Goal: Task Accomplishment & Management: Use online tool/utility

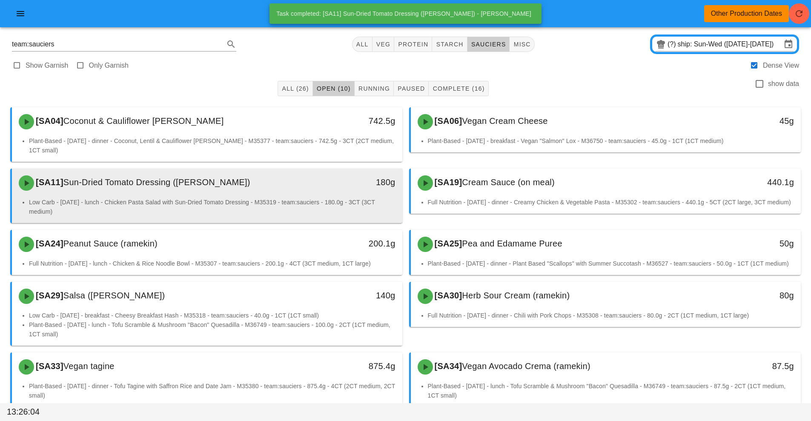
click at [281, 186] on div "[SA11] Sun-Dried Tomato Dressing (ramekin)" at bounding box center [159, 183] width 290 height 26
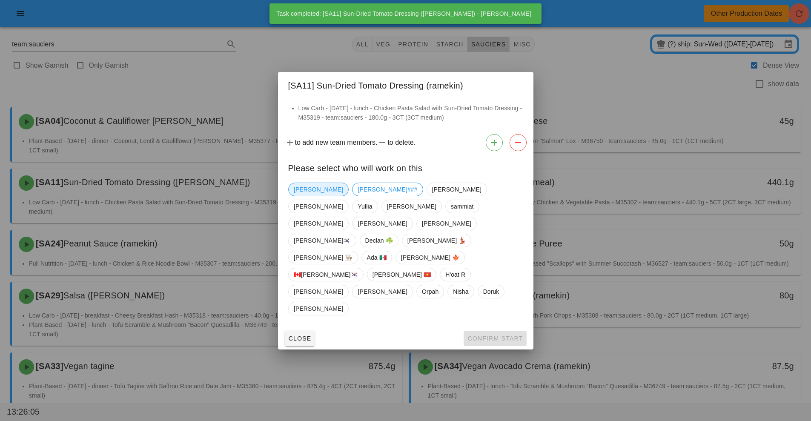
click at [309, 196] on span "[PERSON_NAME]" at bounding box center [318, 189] width 49 height 13
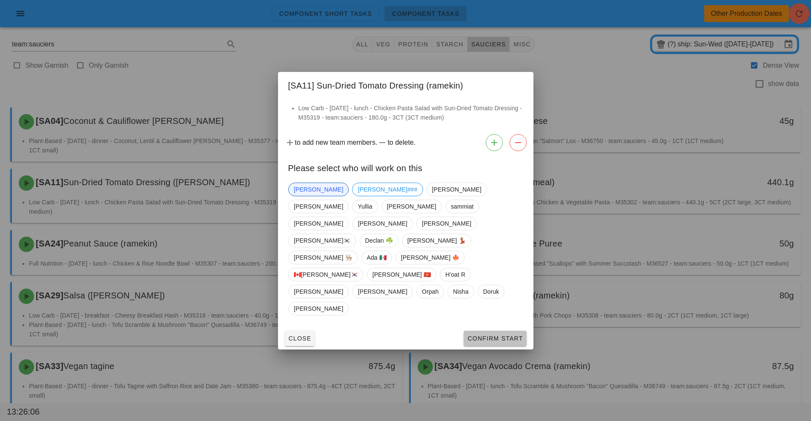
click at [510, 335] on span "Confirm Start" at bounding box center [495, 338] width 56 height 7
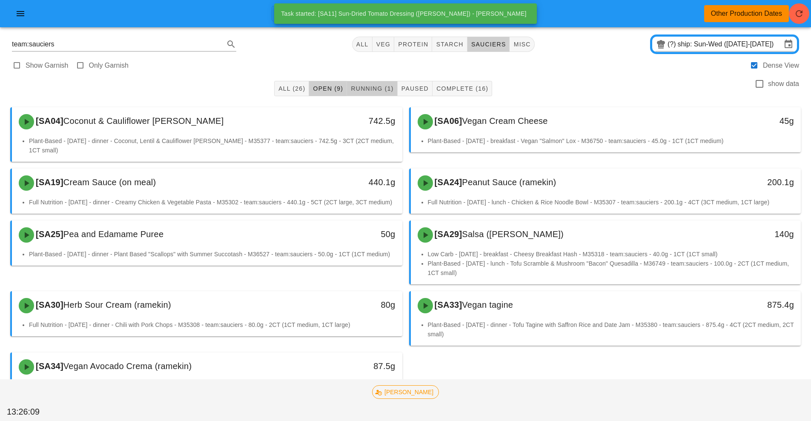
click at [378, 83] on button "Running (1)" at bounding box center [372, 88] width 50 height 15
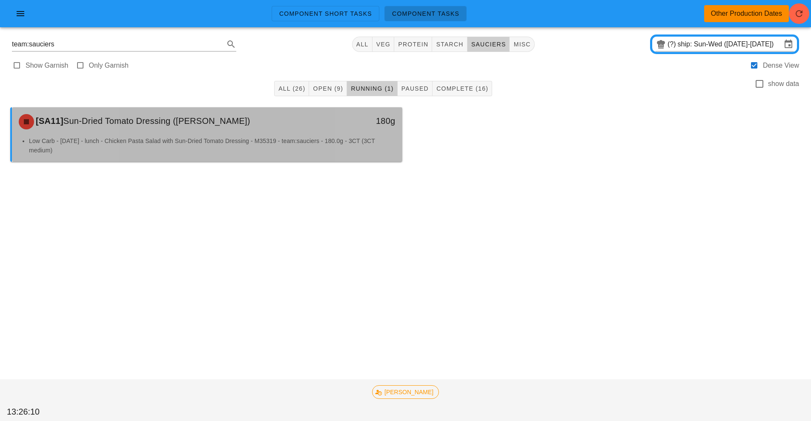
click at [306, 160] on div "Low Carb - [DATE] - lunch - Chicken Pasta Salad with Sun-Dried Tomato Dressing …" at bounding box center [207, 149] width 390 height 26
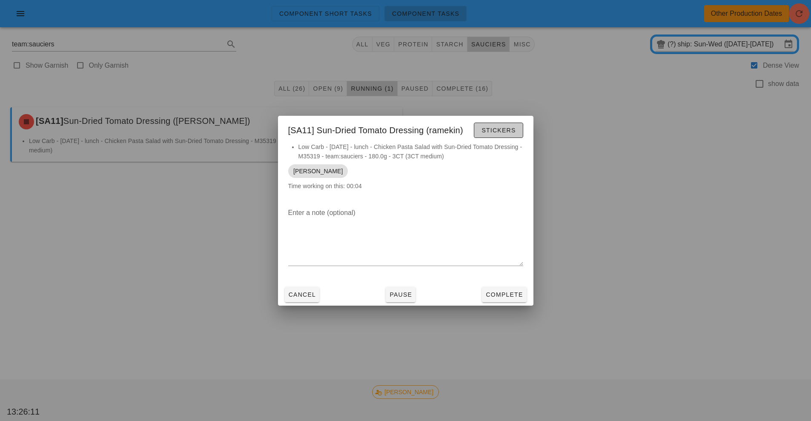
click at [495, 130] on span "Stickers" at bounding box center [498, 130] width 34 height 7
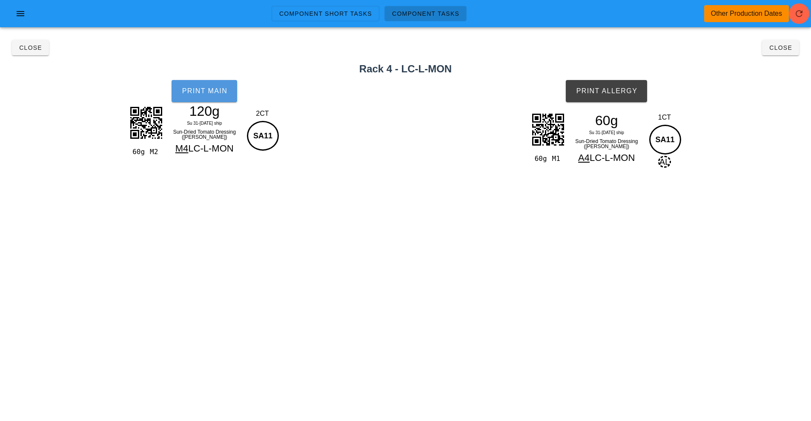
click at [193, 100] on button "Print Main" at bounding box center [205, 91] width 66 height 22
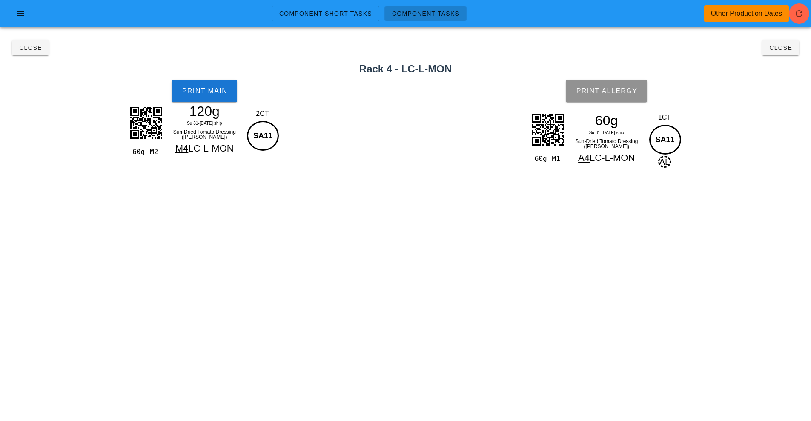
click at [613, 87] on button "Print Allergy" at bounding box center [606, 91] width 81 height 22
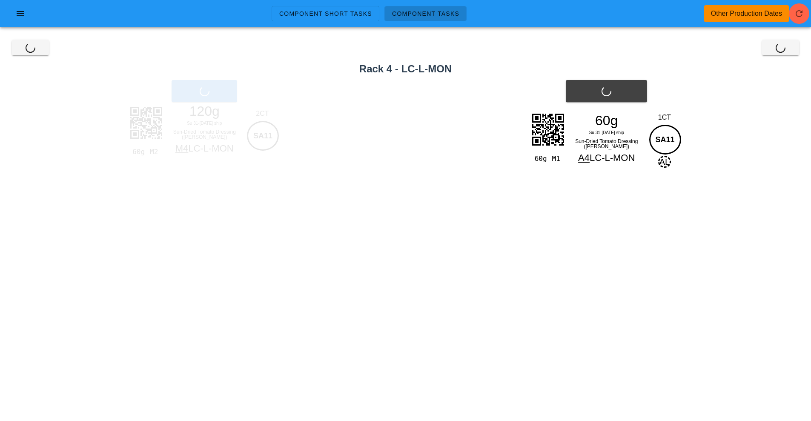
click at [779, 49] on div "Close Close" at bounding box center [405, 47] width 801 height 27
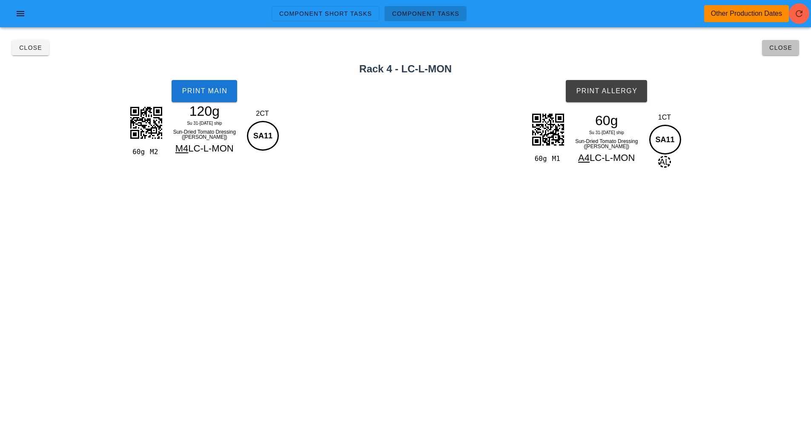
click at [779, 49] on span "Close" at bounding box center [780, 47] width 23 height 7
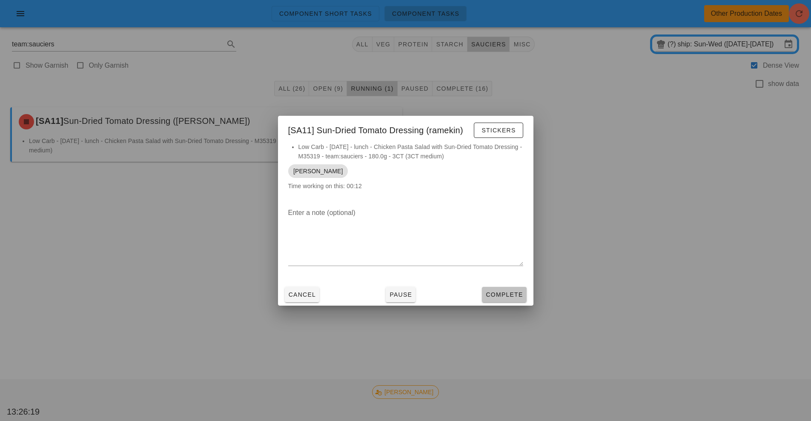
click at [501, 300] on button "Complete" at bounding box center [504, 294] width 44 height 15
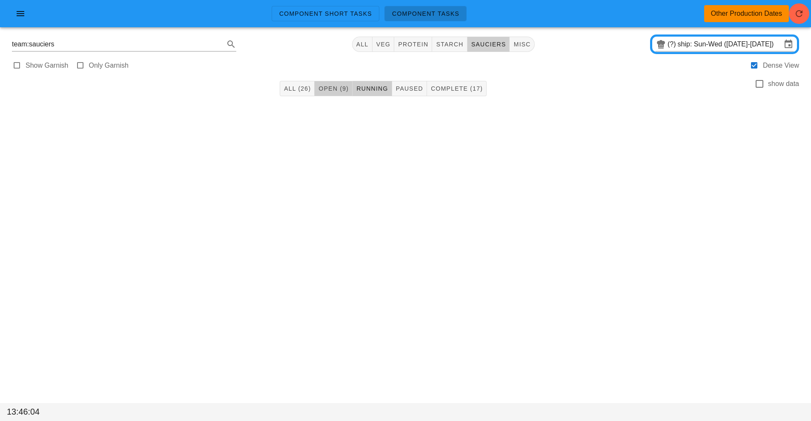
click at [334, 91] on span "Open (9)" at bounding box center [333, 88] width 31 height 7
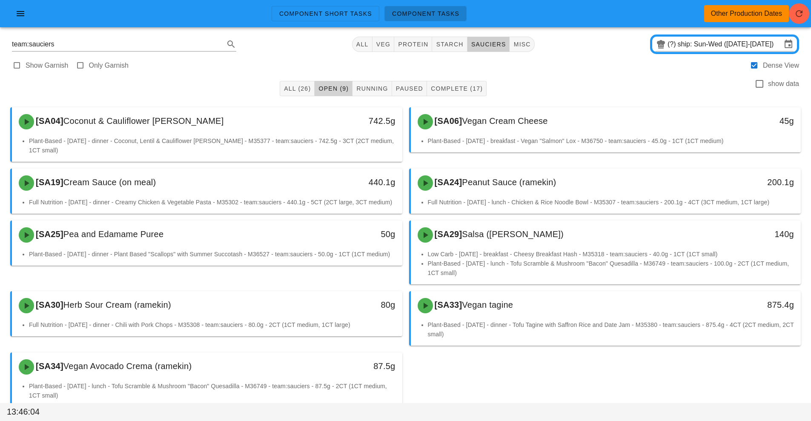
click at [334, 91] on span "Open (9)" at bounding box center [333, 88] width 31 height 7
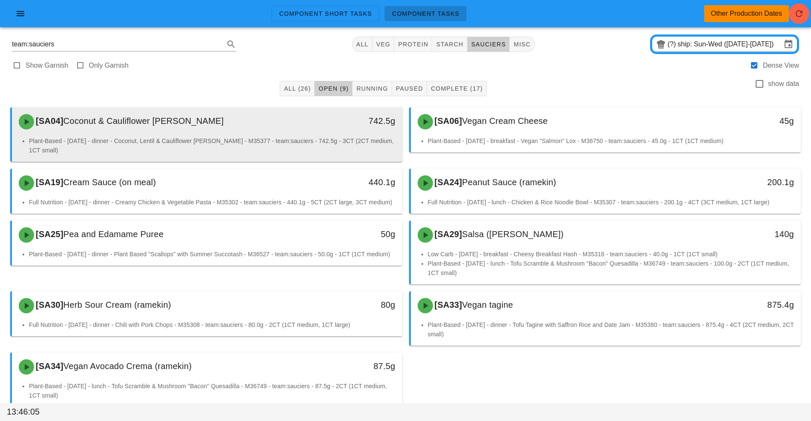
click at [291, 124] on div "[SA04] Coconut & Cauliflower [PERSON_NAME]" at bounding box center [159, 122] width 290 height 26
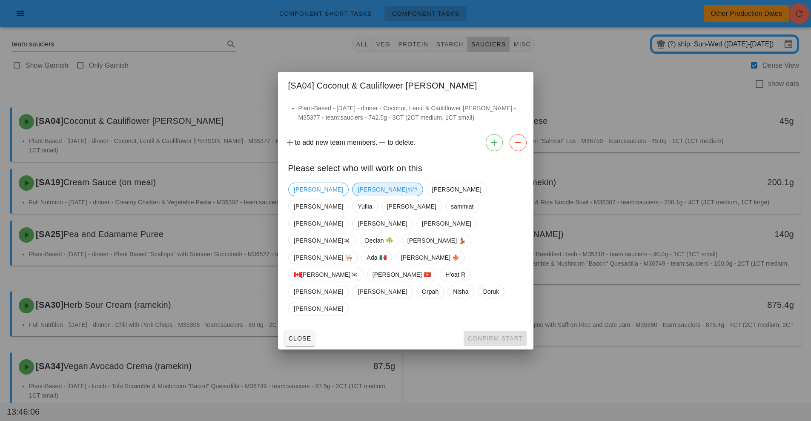
click at [358, 196] on span "[PERSON_NAME]###" at bounding box center [388, 189] width 60 height 13
click at [489, 331] on button "Confirm Start" at bounding box center [494, 338] width 63 height 15
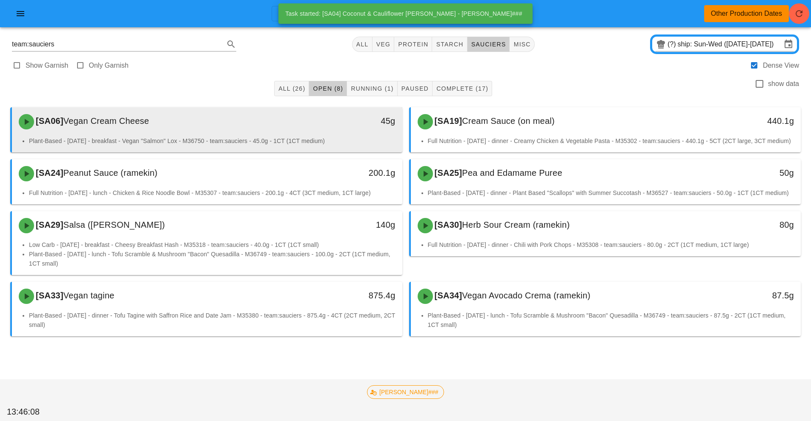
click at [295, 129] on div "[SA06] Vegan Cream Cheese" at bounding box center [159, 122] width 290 height 26
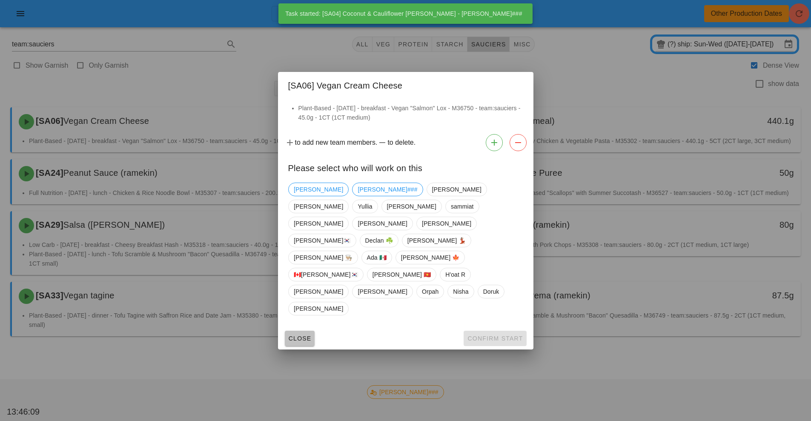
click at [297, 335] on span "Close" at bounding box center [299, 338] width 23 height 7
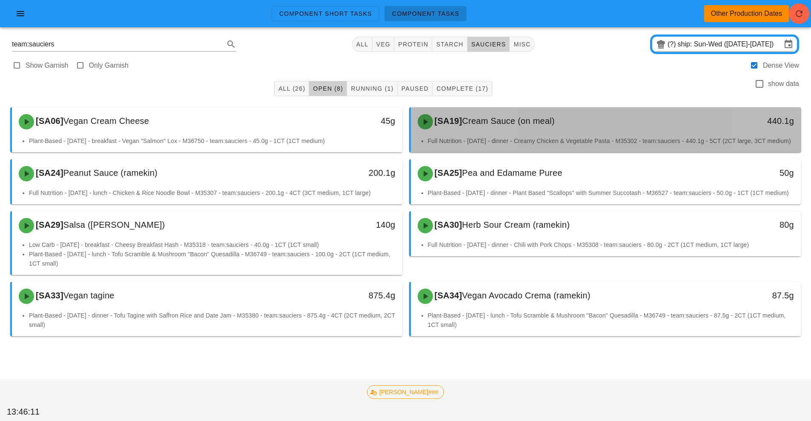
click at [506, 132] on div "[SA19] Cream Sauce (on meal)" at bounding box center [557, 122] width 290 height 26
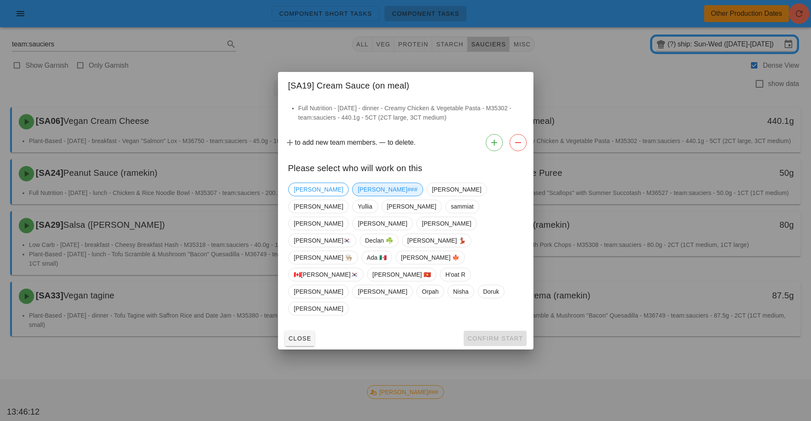
click at [358, 196] on span "[PERSON_NAME]###" at bounding box center [388, 189] width 60 height 13
click at [488, 335] on span "Confirm Start" at bounding box center [495, 338] width 56 height 7
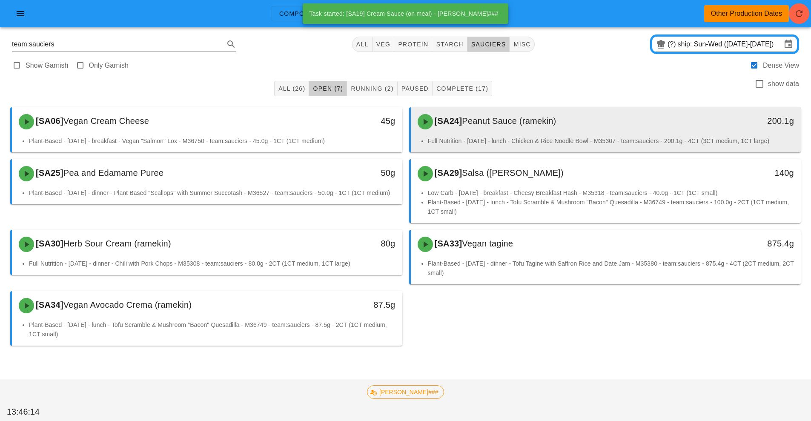
click at [491, 128] on div "[SA24] Peanut Sauce (ramekin)" at bounding box center [557, 122] width 290 height 26
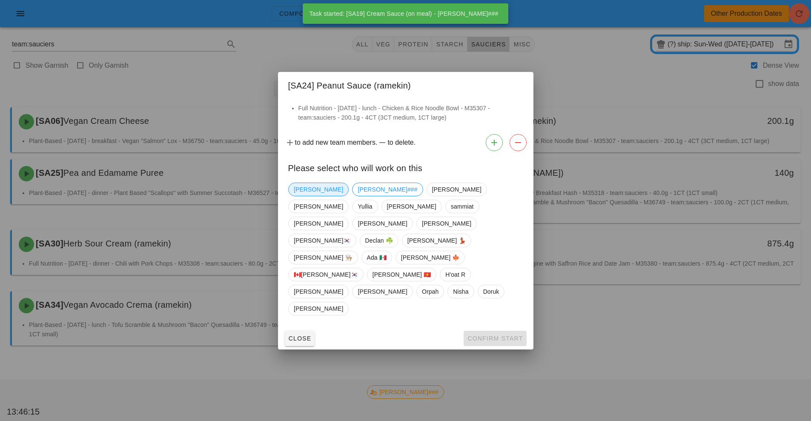
click at [300, 196] on span "[PERSON_NAME]" at bounding box center [318, 189] width 49 height 13
click at [481, 335] on span "Confirm Start" at bounding box center [495, 338] width 56 height 7
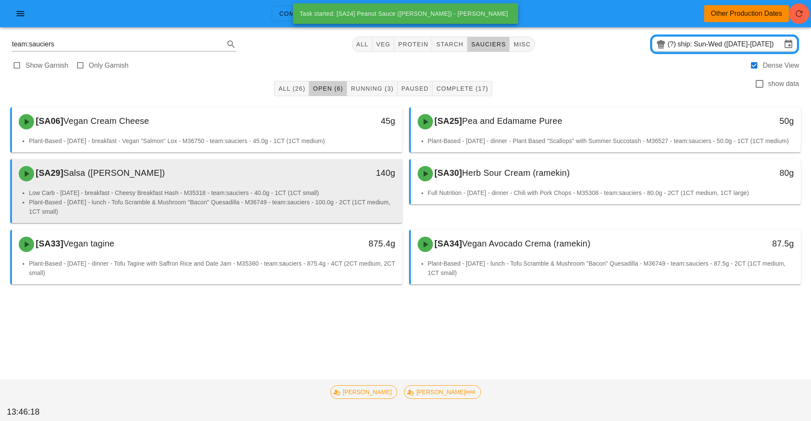
click at [326, 189] on li "Low Carb - [DATE] - breakfast - Cheesy Breakfast Hash - M35318 - team:sauciers …" at bounding box center [212, 192] width 366 height 9
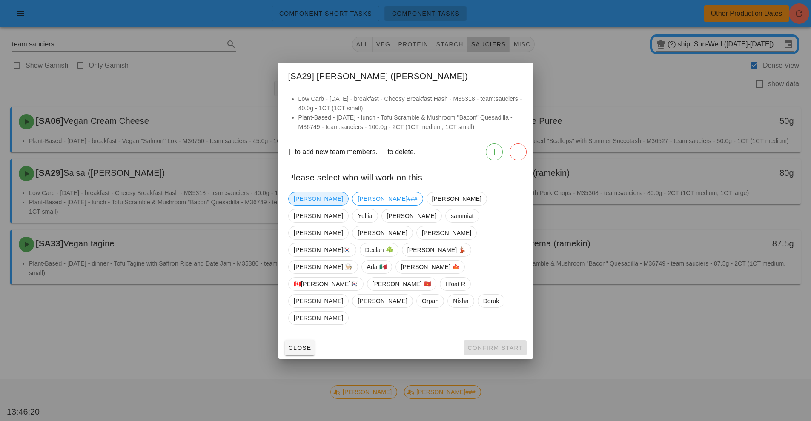
click at [300, 205] on span "[PERSON_NAME]" at bounding box center [318, 198] width 49 height 13
click at [487, 344] on span "Confirm Start" at bounding box center [495, 347] width 56 height 7
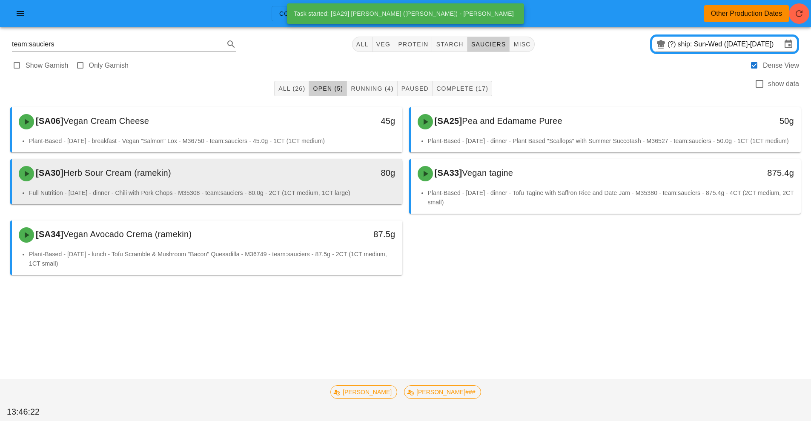
click at [307, 185] on div "80g" at bounding box center [351, 174] width 97 height 26
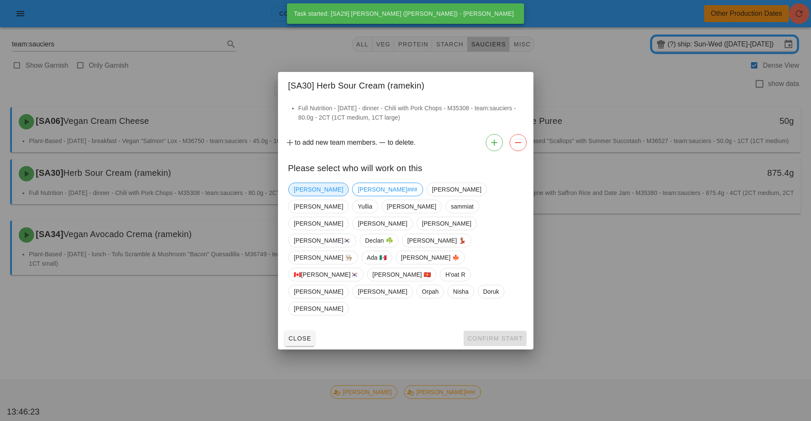
click at [304, 196] on span "[PERSON_NAME]" at bounding box center [318, 189] width 49 height 13
click at [487, 331] on button "Confirm Start" at bounding box center [494, 338] width 63 height 15
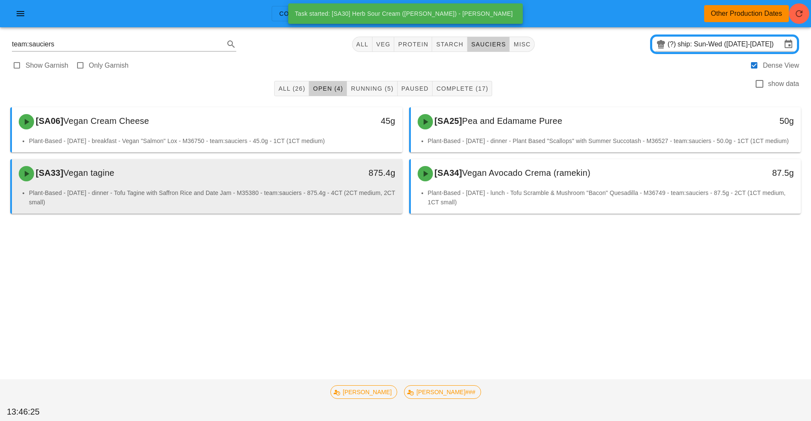
click at [326, 187] on div "[SA33] Vegan tagine 875.4g" at bounding box center [207, 173] width 390 height 29
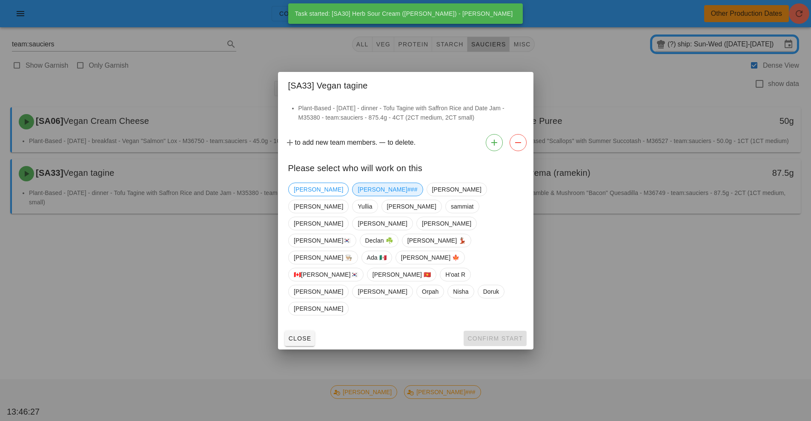
click at [358, 196] on span "[PERSON_NAME]###" at bounding box center [388, 189] width 60 height 13
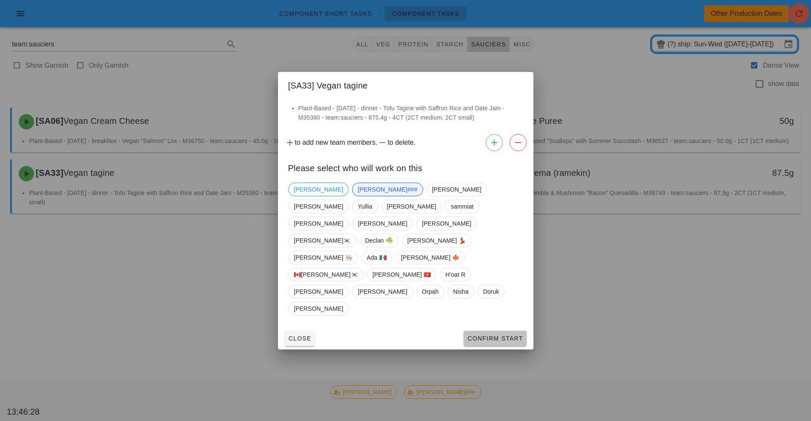
click at [476, 335] on span "Confirm Start" at bounding box center [495, 338] width 56 height 7
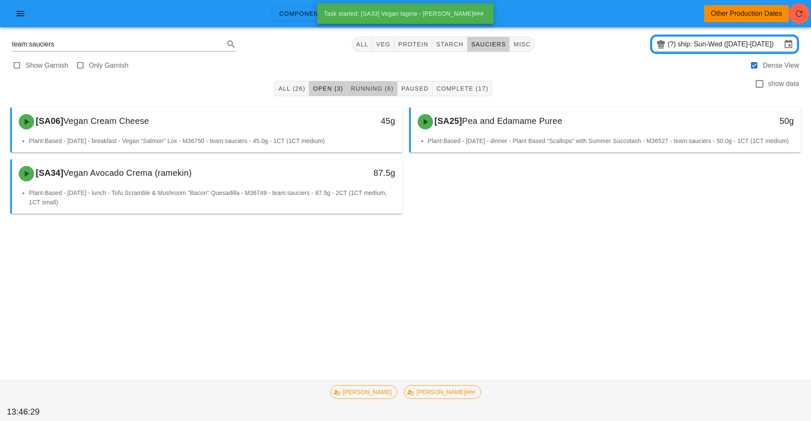
click at [382, 90] on span "Running (6)" at bounding box center [371, 88] width 43 height 7
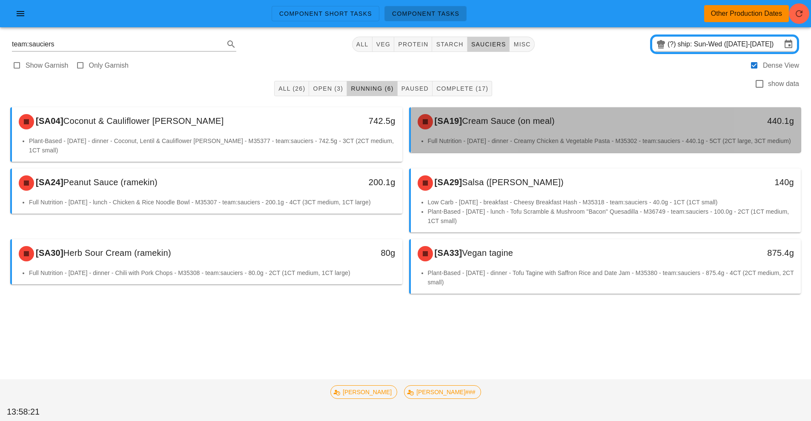
click at [523, 134] on div "[SA19] Cream Sauce (on meal)" at bounding box center [557, 122] width 290 height 26
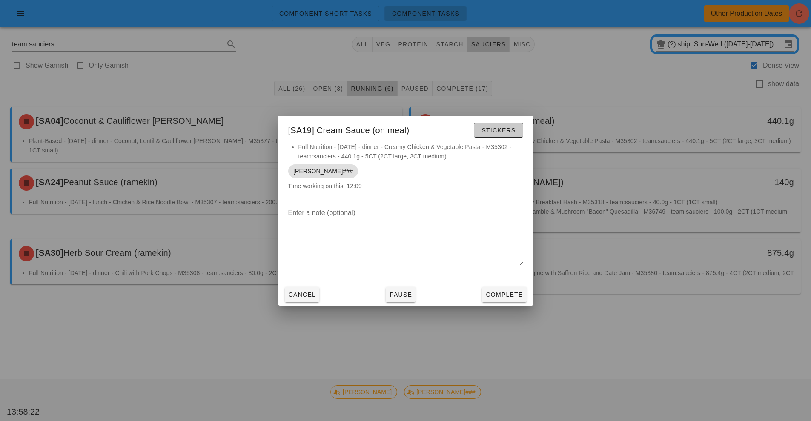
click at [500, 129] on span "Stickers" at bounding box center [498, 130] width 34 height 7
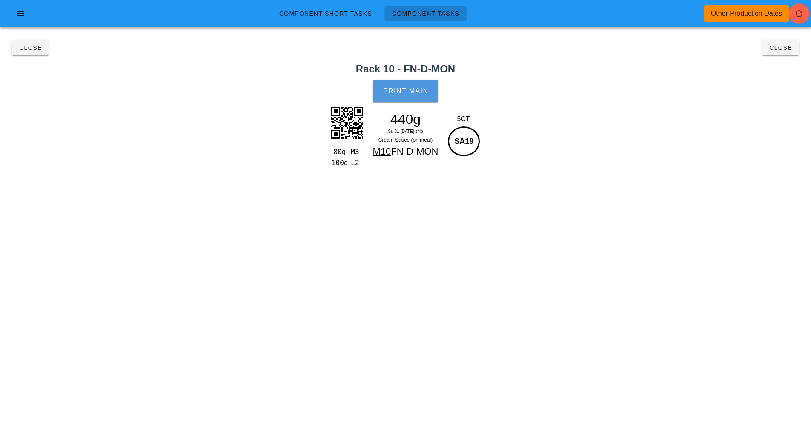
click at [413, 98] on button "Print Main" at bounding box center [405, 91] width 66 height 22
click at [36, 55] on button "Close" at bounding box center [30, 47] width 37 height 15
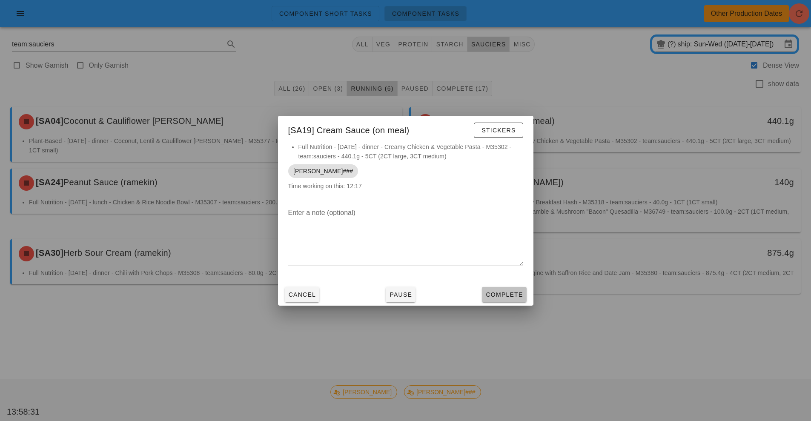
click at [499, 287] on button "Complete" at bounding box center [504, 294] width 44 height 15
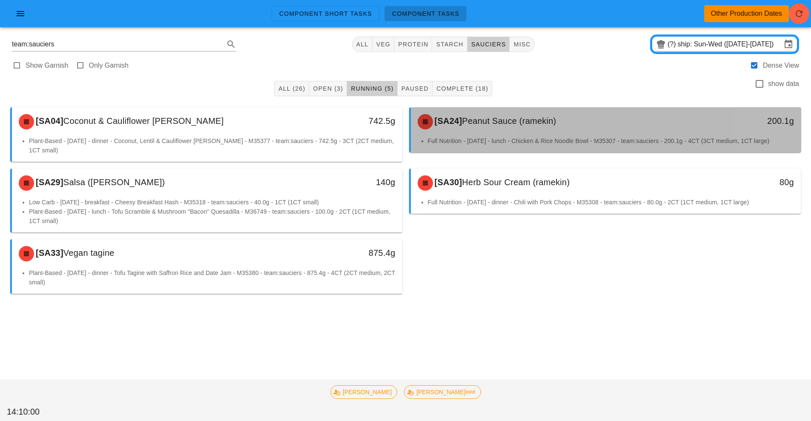
click at [555, 133] on div "[SA24] Peanut Sauce (ramekin)" at bounding box center [557, 122] width 290 height 26
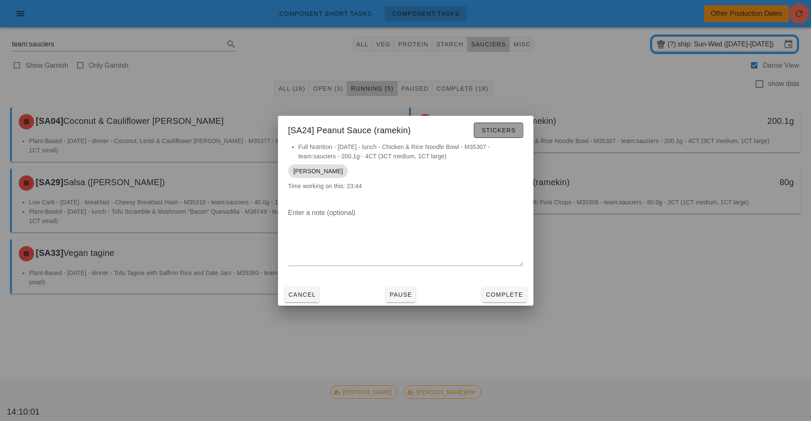
click at [489, 125] on button "Stickers" at bounding box center [498, 130] width 49 height 15
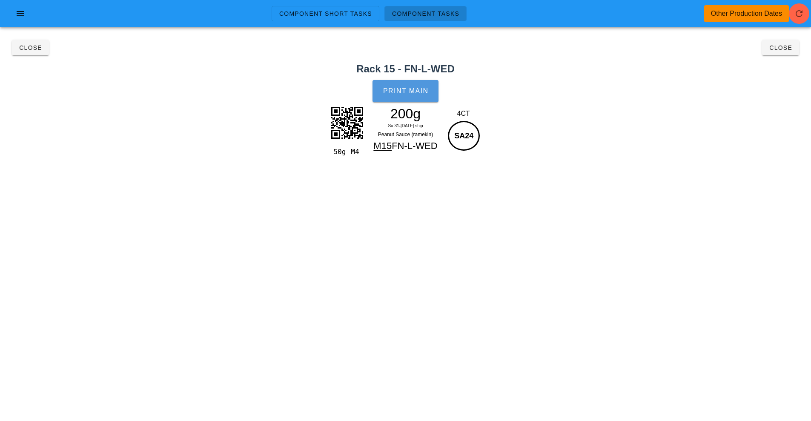
click at [398, 89] on span "Print Main" at bounding box center [406, 91] width 46 height 8
click at [782, 49] on span "Close" at bounding box center [780, 47] width 23 height 7
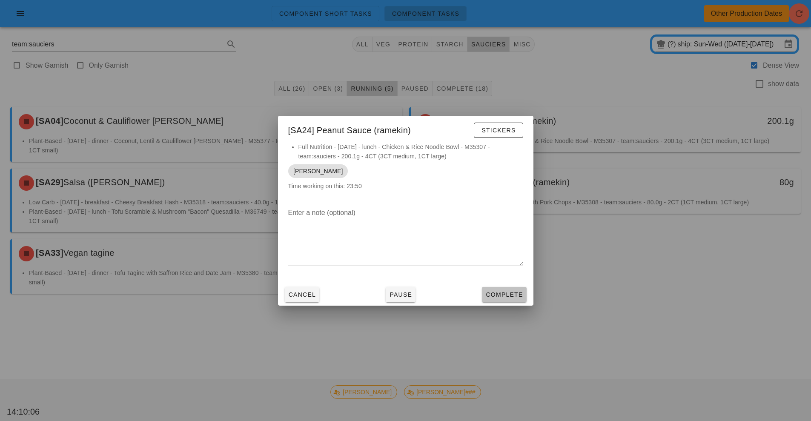
click at [506, 300] on button "Complete" at bounding box center [504, 294] width 44 height 15
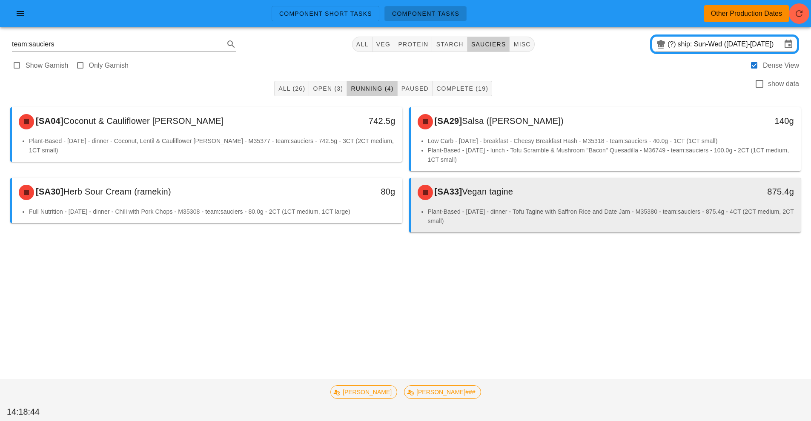
click at [476, 197] on div "[SA33] Vegan tagine" at bounding box center [557, 193] width 290 height 26
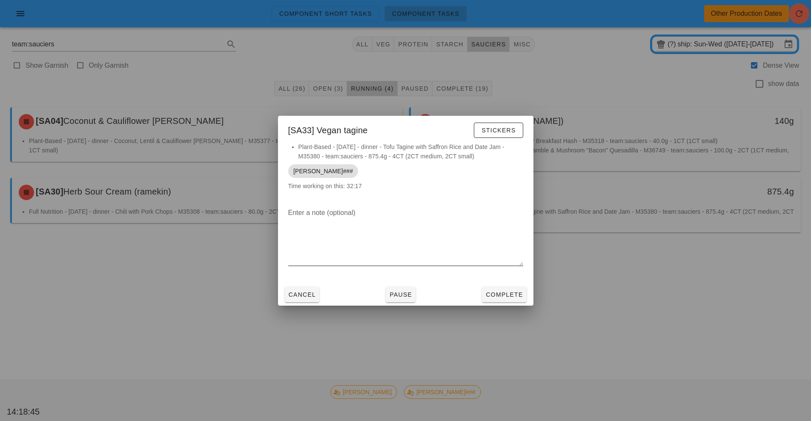
click at [496, 202] on div "Enter a note (optional)" at bounding box center [405, 238] width 235 height 74
click at [505, 127] on span "Stickers" at bounding box center [498, 130] width 34 height 7
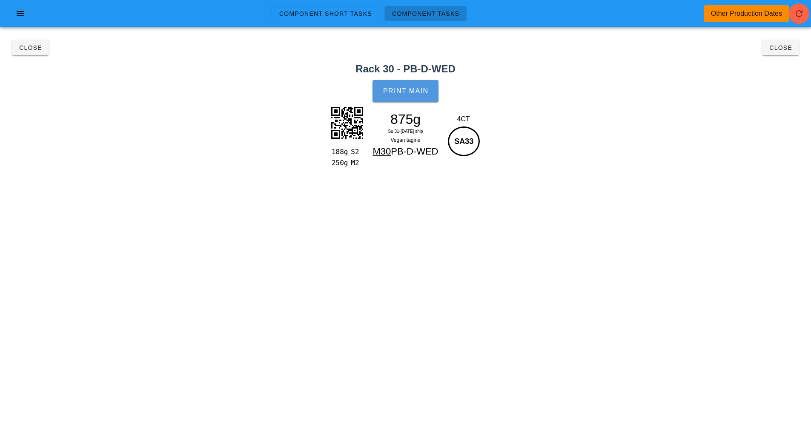
click at [412, 92] on span "Print Main" at bounding box center [406, 91] width 46 height 8
click at [29, 46] on span "Close" at bounding box center [30, 47] width 23 height 7
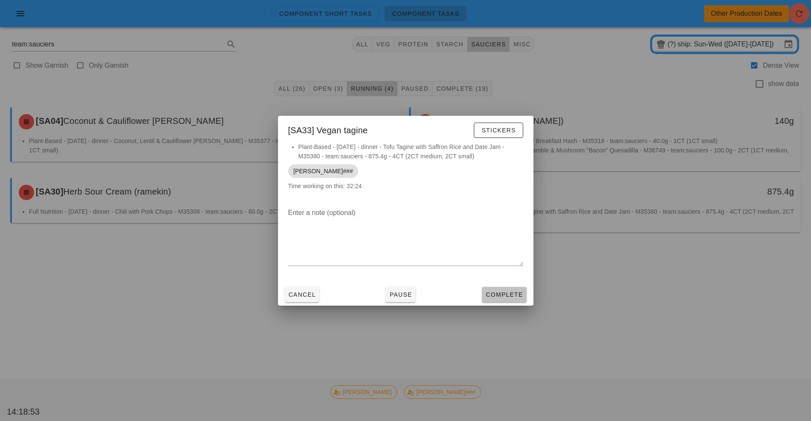
click at [510, 295] on span "Complete" at bounding box center [503, 294] width 37 height 7
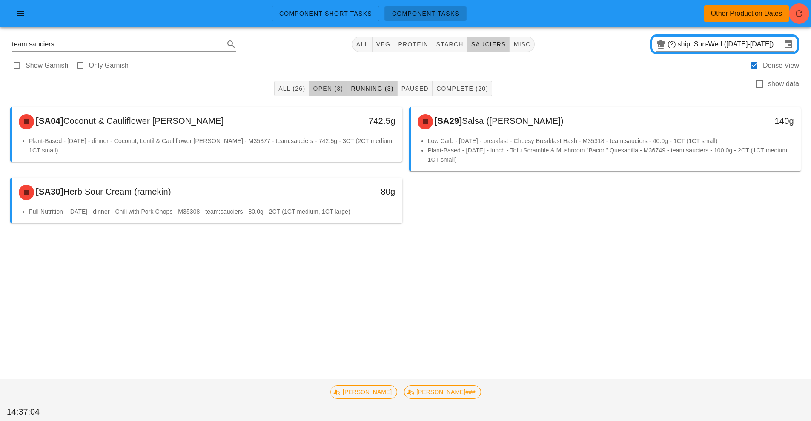
click at [327, 89] on span "Open (3)" at bounding box center [327, 88] width 31 height 7
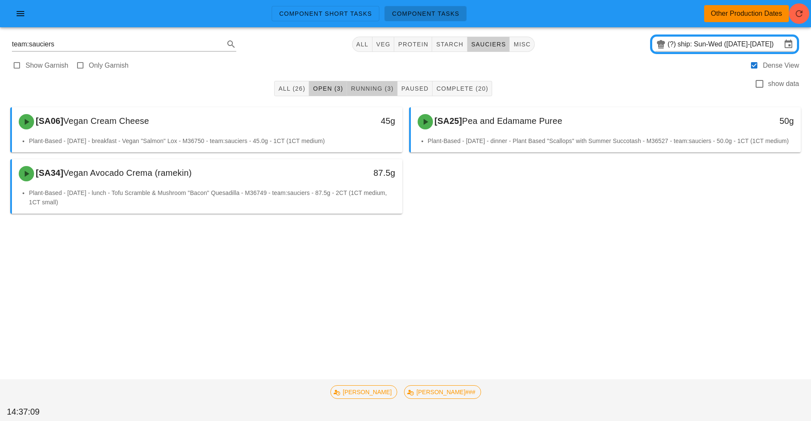
click at [378, 89] on span "Running (3)" at bounding box center [371, 88] width 43 height 7
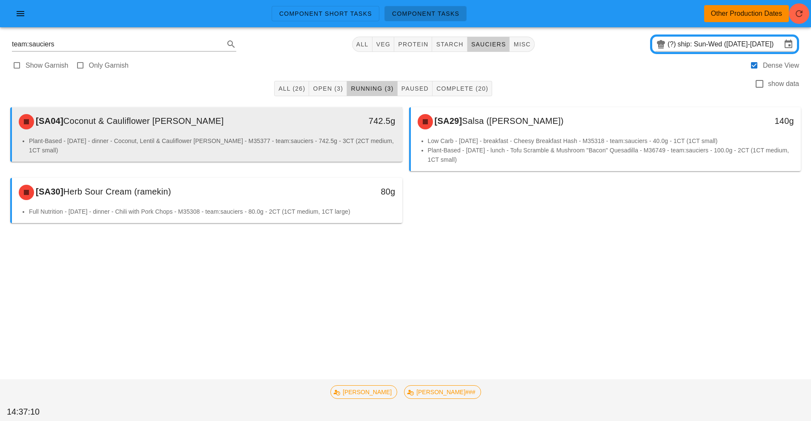
click at [302, 131] on div "[SA04] Coconut & Cauliflower [PERSON_NAME]" at bounding box center [159, 122] width 290 height 26
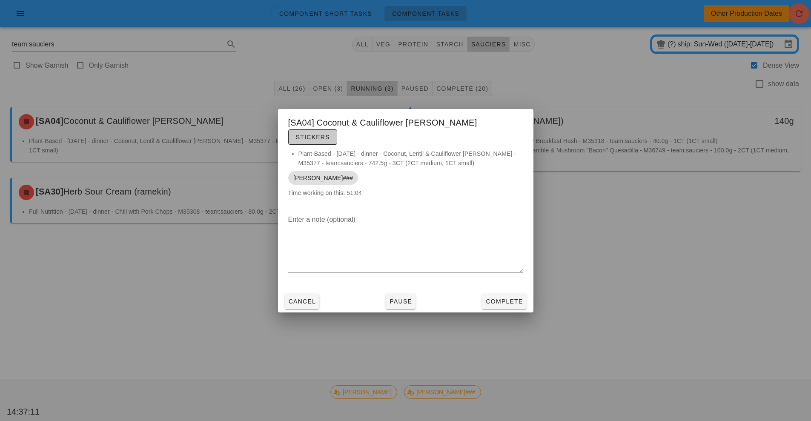
click at [330, 134] on span "Stickers" at bounding box center [312, 137] width 34 height 7
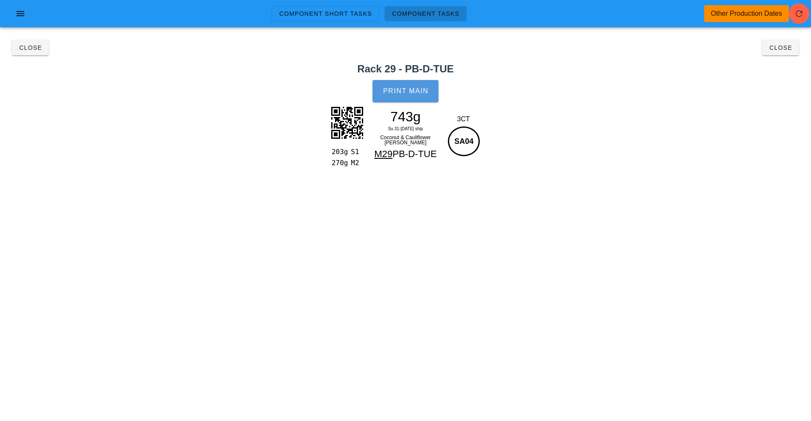
click at [409, 96] on button "Print Main" at bounding box center [405, 91] width 66 height 22
click at [28, 48] on span "Close" at bounding box center [30, 47] width 23 height 7
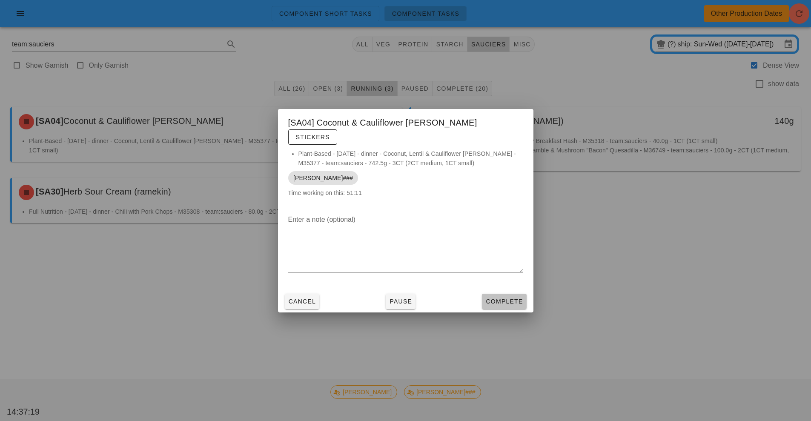
click at [511, 298] on span "Complete" at bounding box center [503, 301] width 37 height 7
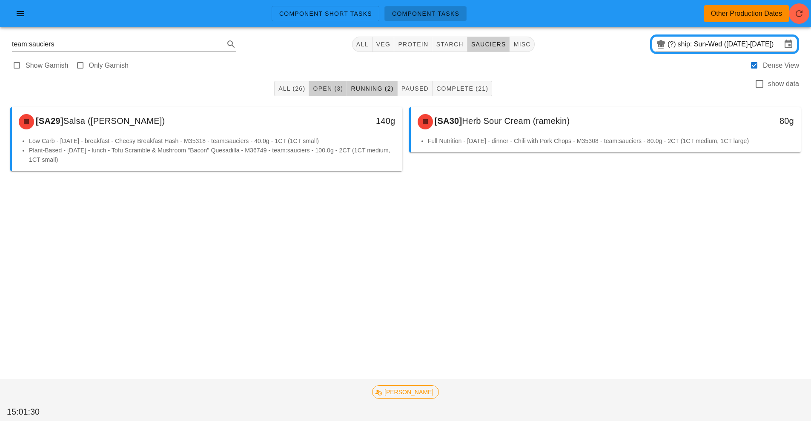
click at [335, 89] on span "Open (3)" at bounding box center [327, 88] width 31 height 7
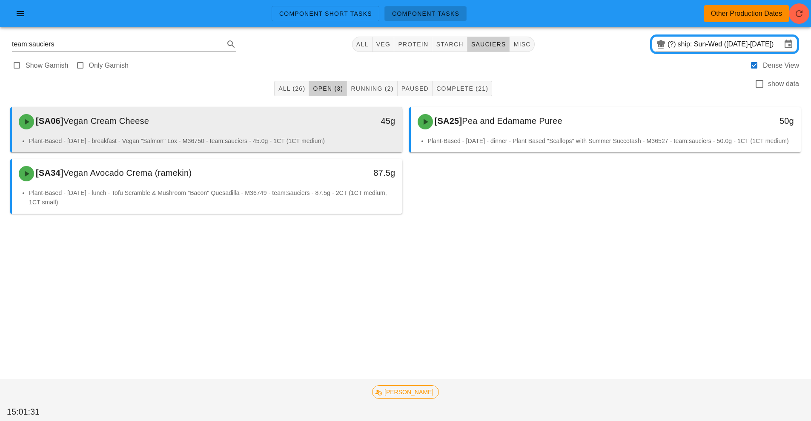
click at [294, 139] on li "Plant-Based - [DATE] - breakfast - Vegan "Salmon" Lox - M36750 - team:sauciers …" at bounding box center [212, 140] width 366 height 9
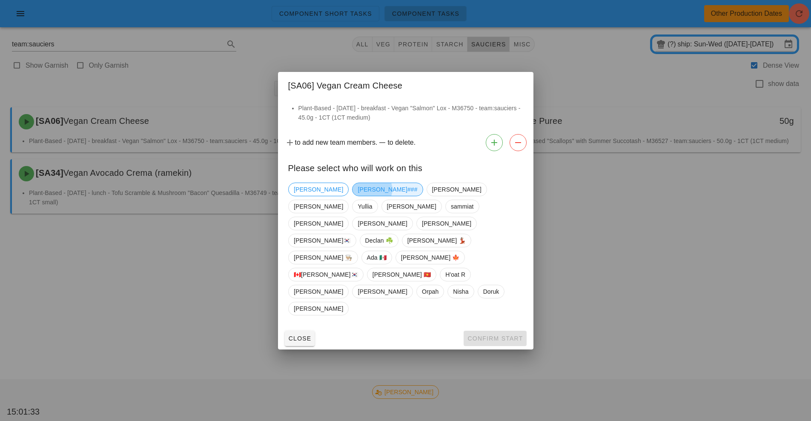
click at [358, 196] on span "[PERSON_NAME]###" at bounding box center [388, 189] width 60 height 13
click at [502, 331] on button "Confirm Start" at bounding box center [494, 338] width 63 height 15
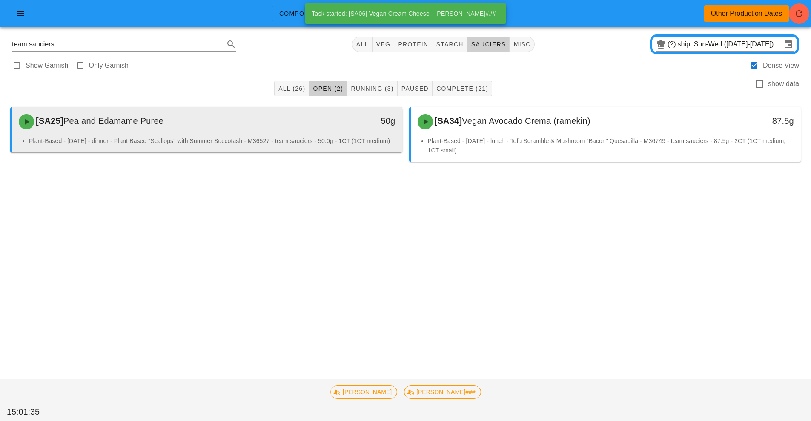
click at [311, 124] on div "50g" at bounding box center [352, 121] width 86 height 14
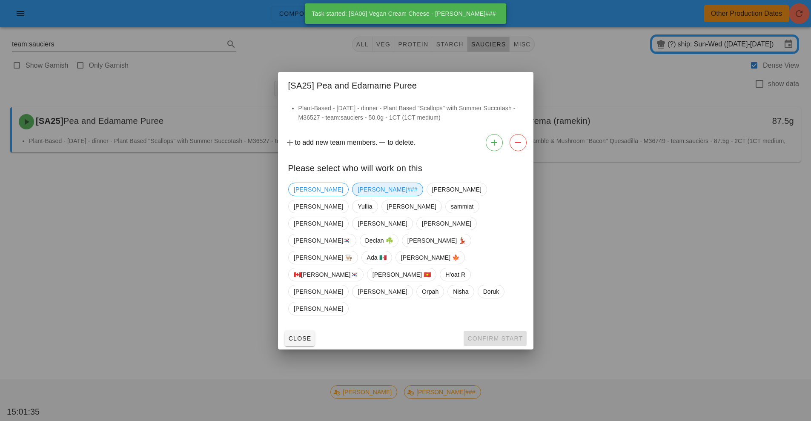
click at [358, 196] on span "[PERSON_NAME]###" at bounding box center [388, 189] width 60 height 13
click at [499, 331] on button "Confirm Start" at bounding box center [494, 338] width 63 height 15
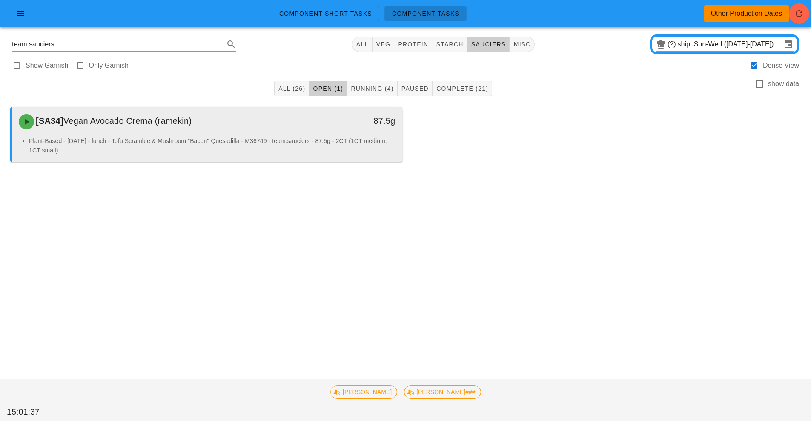
click at [300, 132] on div "[SA34] Vegan Avocado Crema (ramekin)" at bounding box center [159, 122] width 290 height 26
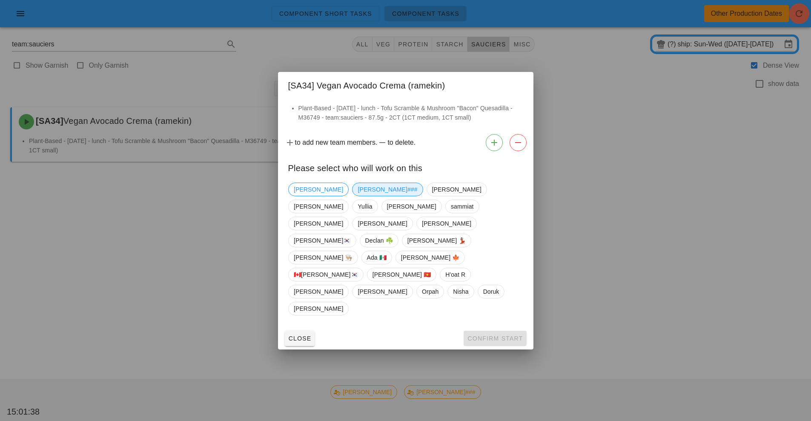
click at [358, 196] on span "[PERSON_NAME]###" at bounding box center [388, 189] width 60 height 13
click at [500, 335] on span "Confirm Start" at bounding box center [495, 338] width 56 height 7
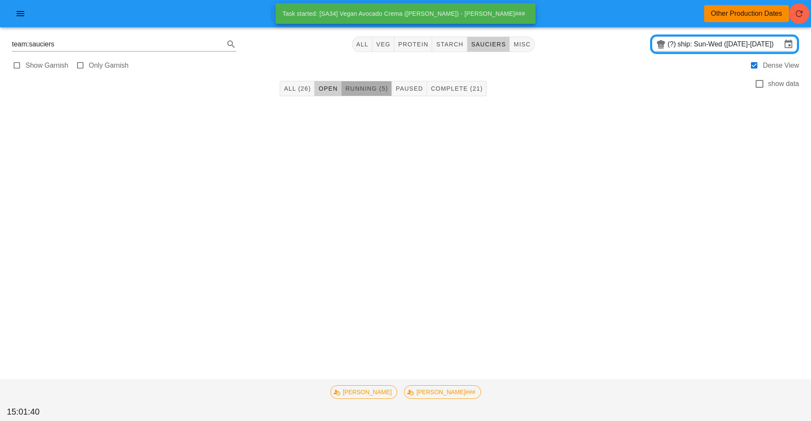
click at [369, 90] on span "Running (5)" at bounding box center [366, 88] width 43 height 7
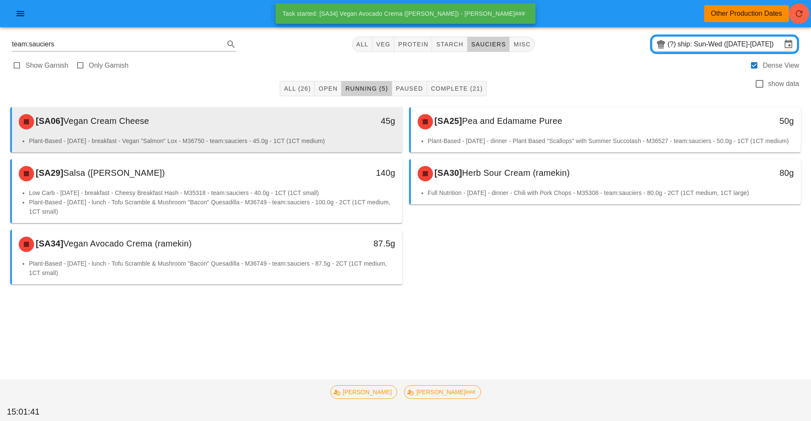
click at [357, 130] on div "45g" at bounding box center [351, 122] width 97 height 26
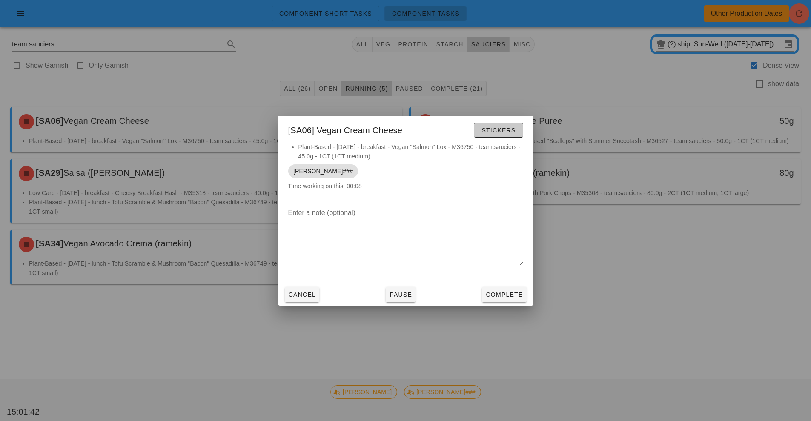
click at [496, 129] on span "Stickers" at bounding box center [498, 130] width 34 height 7
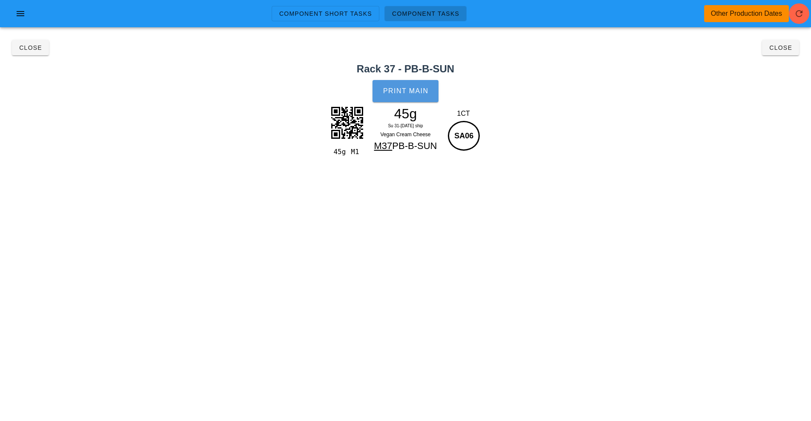
click at [417, 93] on span "Print Main" at bounding box center [406, 91] width 46 height 8
click at [27, 54] on button "Close" at bounding box center [30, 47] width 37 height 15
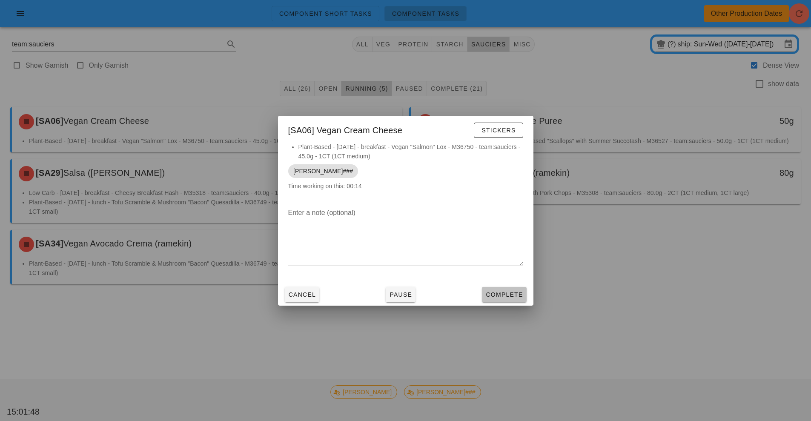
click at [512, 289] on button "Complete" at bounding box center [504, 294] width 44 height 15
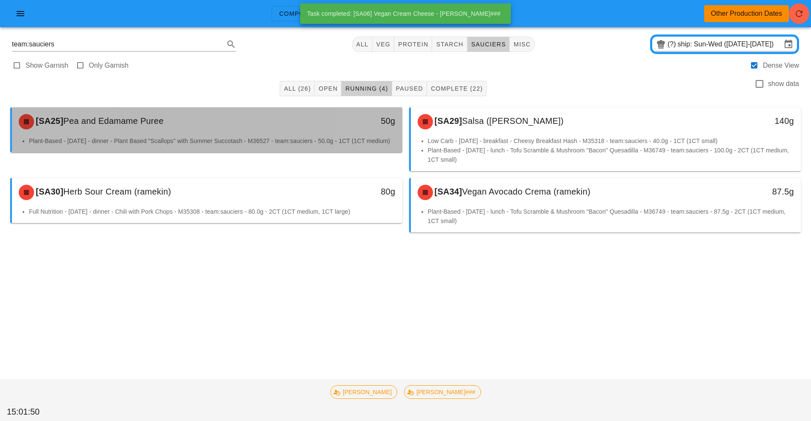
click at [352, 121] on div "50g" at bounding box center [352, 121] width 86 height 14
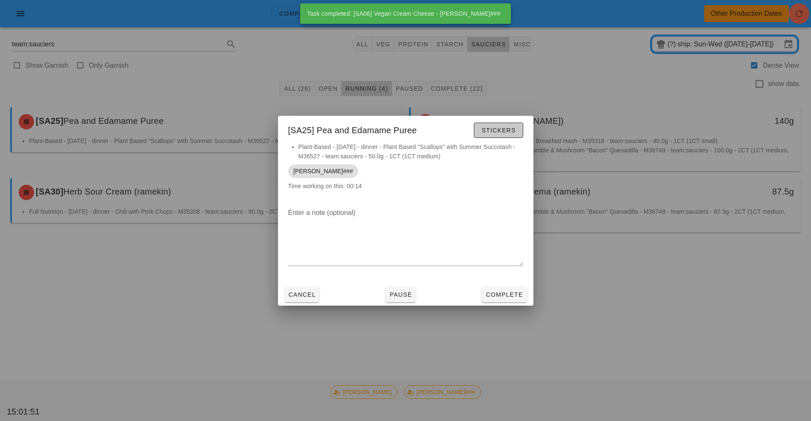
click at [501, 129] on span "Stickers" at bounding box center [498, 130] width 34 height 7
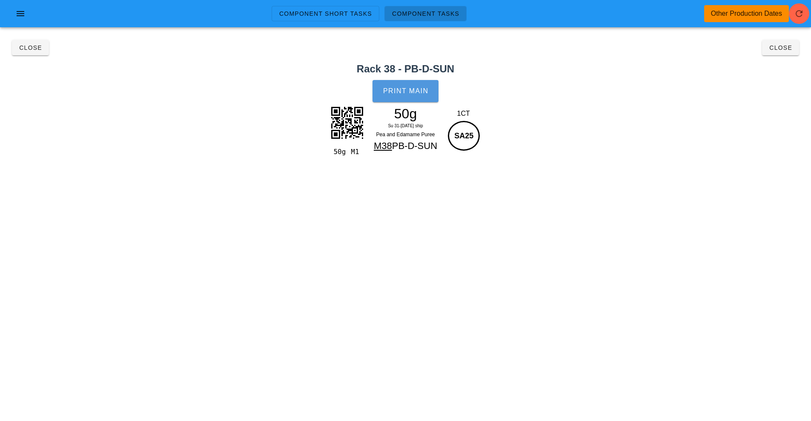
click at [401, 93] on span "Print Main" at bounding box center [406, 91] width 46 height 8
click at [25, 47] on span "Close" at bounding box center [30, 47] width 23 height 7
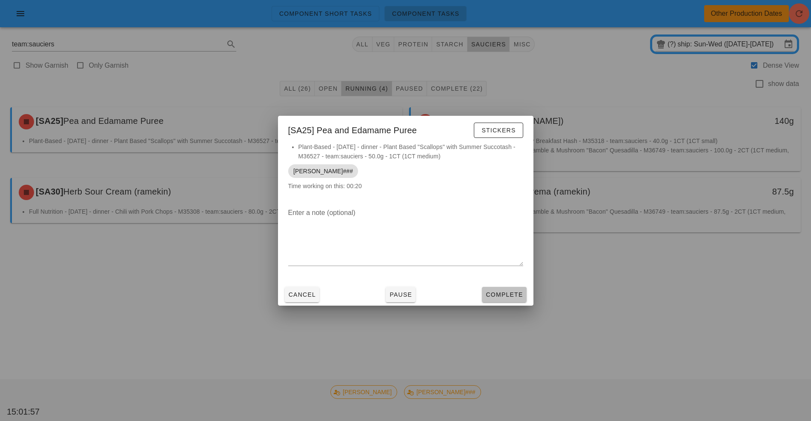
click at [514, 296] on span "Complete" at bounding box center [503, 294] width 37 height 7
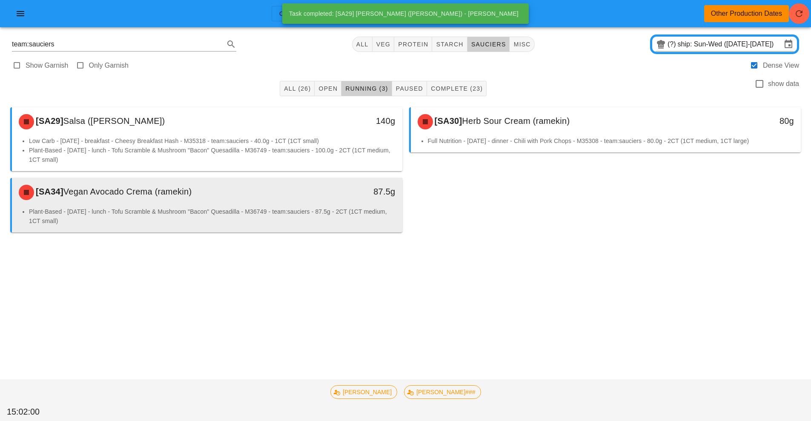
click at [311, 212] on li "Plant-Based - [DATE] - lunch - Tofu Scramble & Mushroom "Bacon" Quesadilla - M3…" at bounding box center [212, 216] width 366 height 19
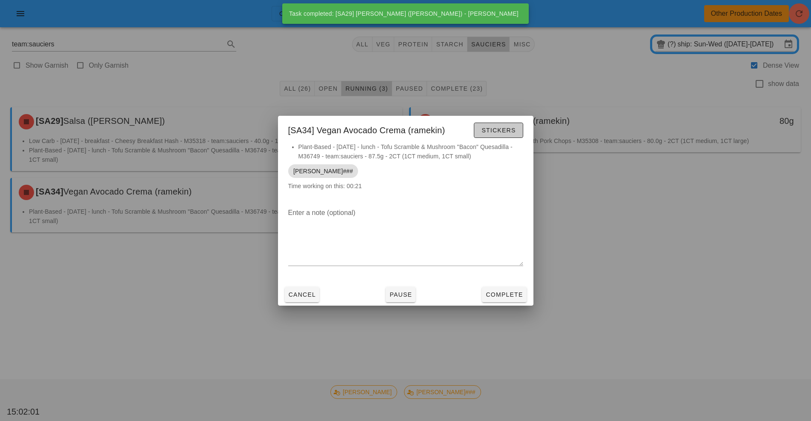
click at [495, 130] on span "Stickers" at bounding box center [498, 130] width 34 height 7
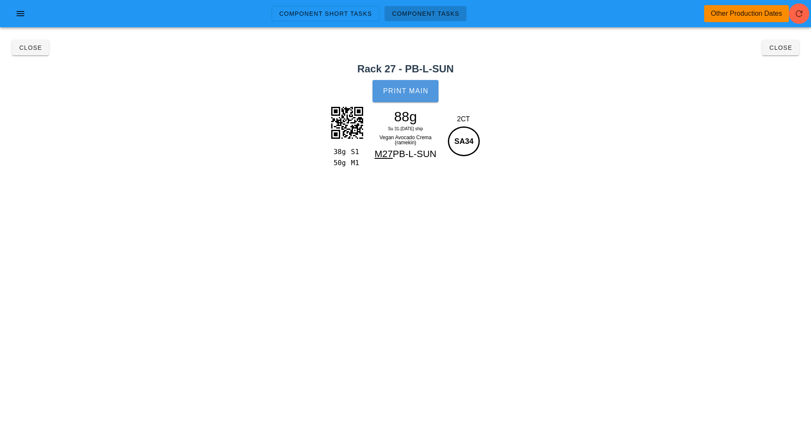
click at [414, 92] on span "Print Main" at bounding box center [406, 91] width 46 height 8
click at [36, 52] on button "Close" at bounding box center [30, 47] width 37 height 15
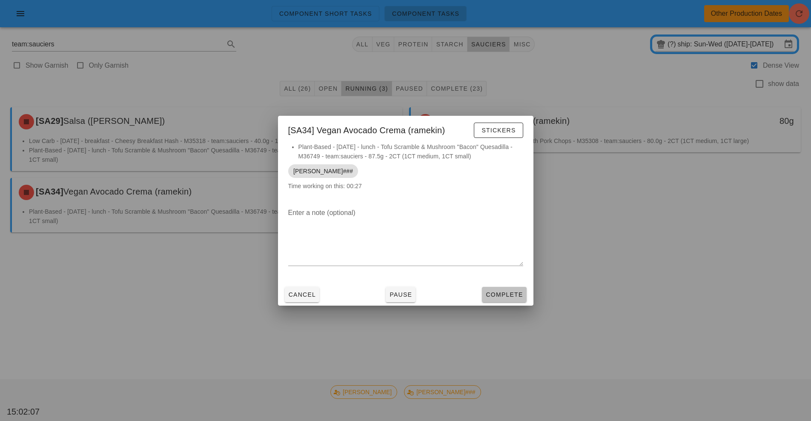
click at [516, 295] on span "Complete" at bounding box center [503, 294] width 37 height 7
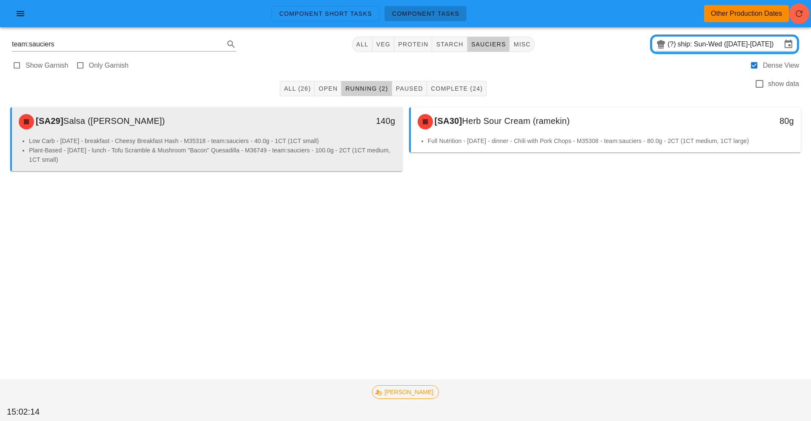
click at [235, 141] on li "Low Carb - [DATE] - breakfast - Cheesy Breakfast Hash - M35318 - team:sauciers …" at bounding box center [212, 140] width 366 height 9
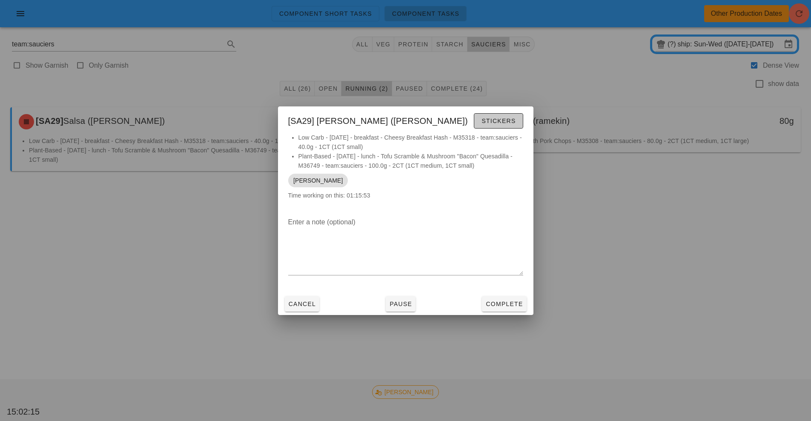
click at [501, 119] on span "Stickers" at bounding box center [498, 120] width 34 height 7
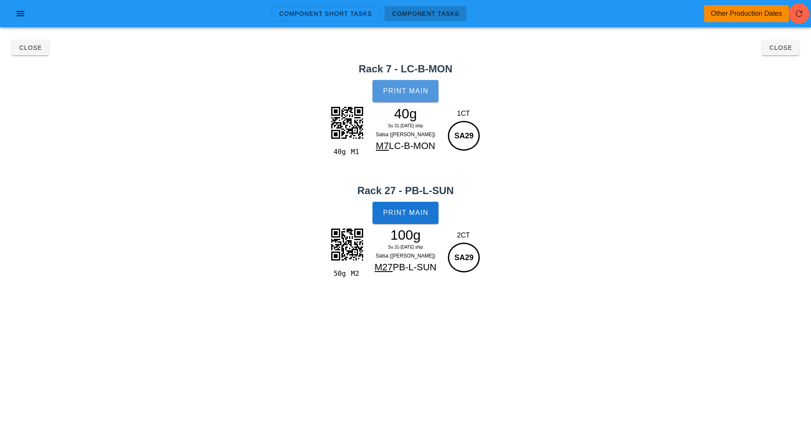
click at [418, 89] on span "Print Main" at bounding box center [406, 91] width 46 height 8
click at [406, 221] on button "Print Main" at bounding box center [405, 213] width 66 height 22
click at [27, 43] on button "Close" at bounding box center [30, 47] width 37 height 15
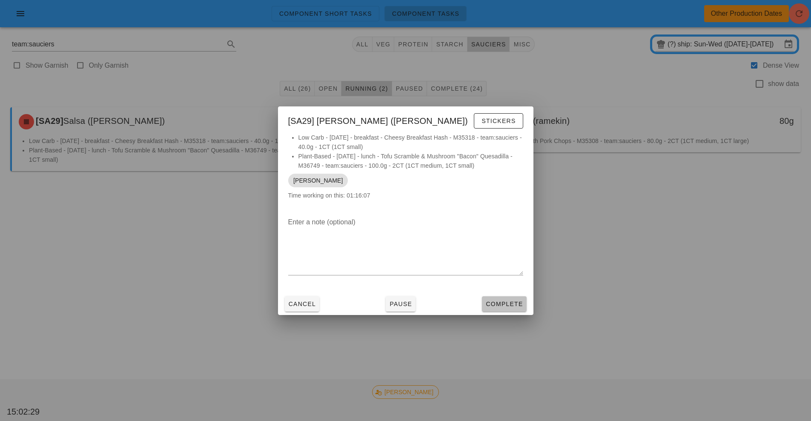
click at [515, 297] on button "Complete" at bounding box center [504, 303] width 44 height 15
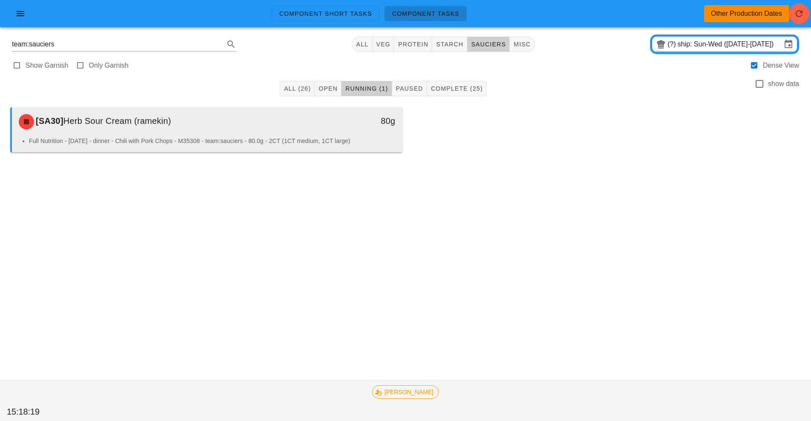
click at [343, 133] on div "80g" at bounding box center [351, 122] width 97 height 26
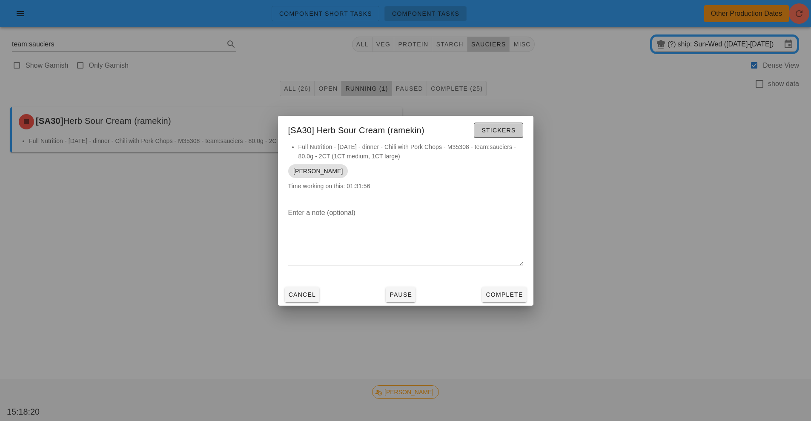
click at [501, 129] on span "Stickers" at bounding box center [498, 130] width 34 height 7
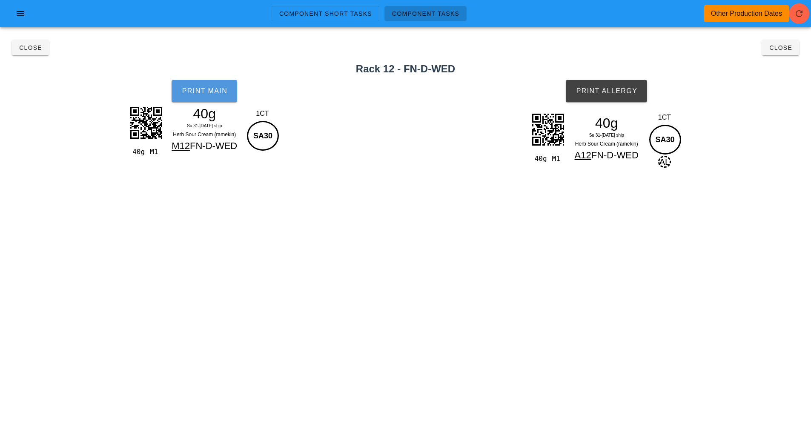
click at [208, 90] on span "Print Main" at bounding box center [204, 91] width 46 height 8
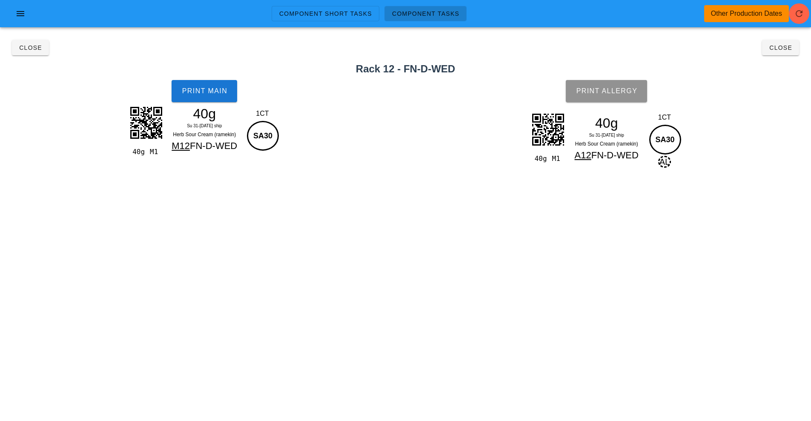
click at [629, 90] on span "Print Allergy" at bounding box center [606, 91] width 62 height 8
click at [30, 49] on span "Close" at bounding box center [30, 47] width 23 height 7
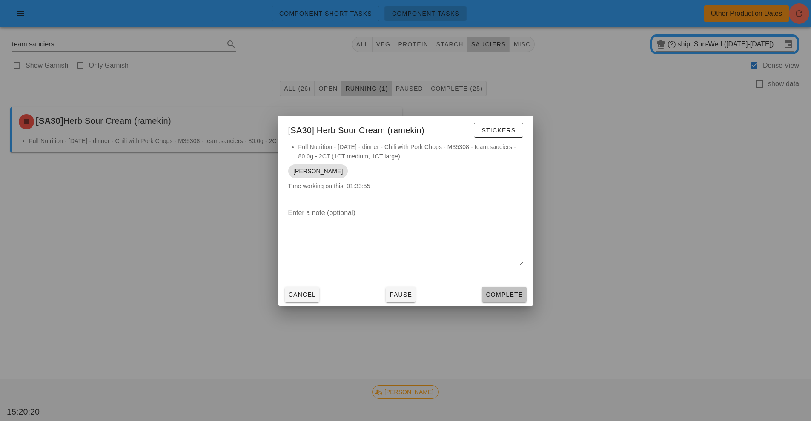
click at [505, 296] on span "Complete" at bounding box center [503, 294] width 37 height 7
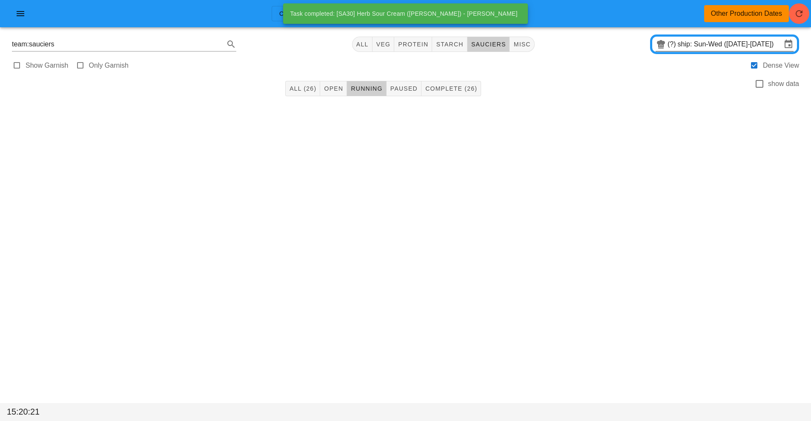
click at [708, 45] on input "ship: Sun-Wed ([DATE]-[DATE])" at bounding box center [730, 44] width 104 height 14
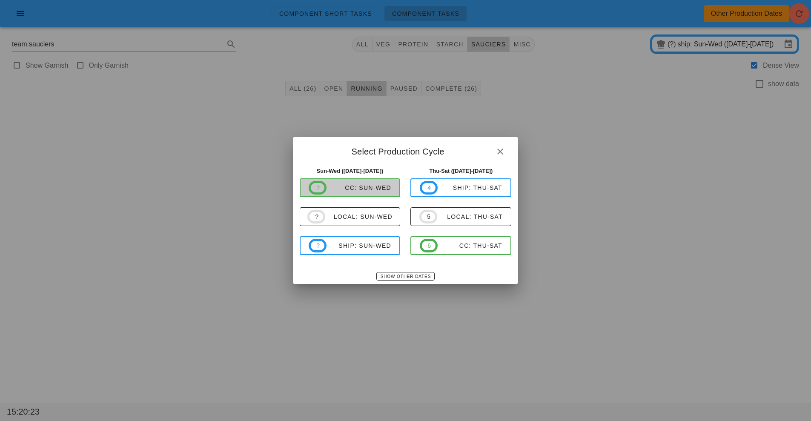
click at [375, 188] on div "CC: Sun-Wed" at bounding box center [358, 187] width 65 height 7
type input "CC: Sun-Wed ([DATE]-[DATE])"
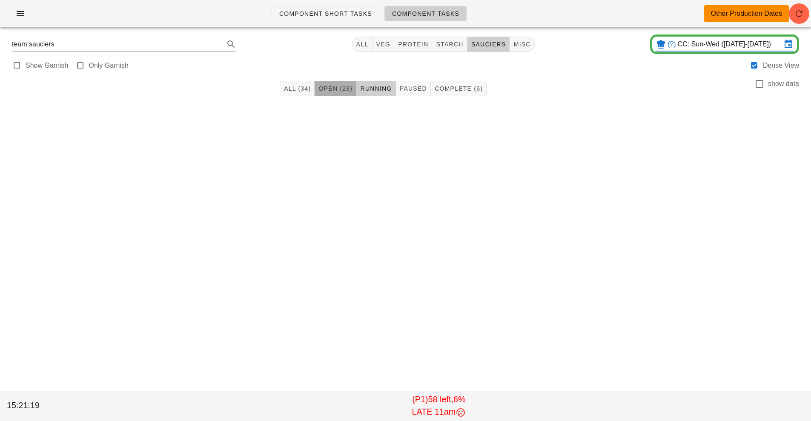
click at [327, 87] on span "Open (28)" at bounding box center [335, 88] width 34 height 7
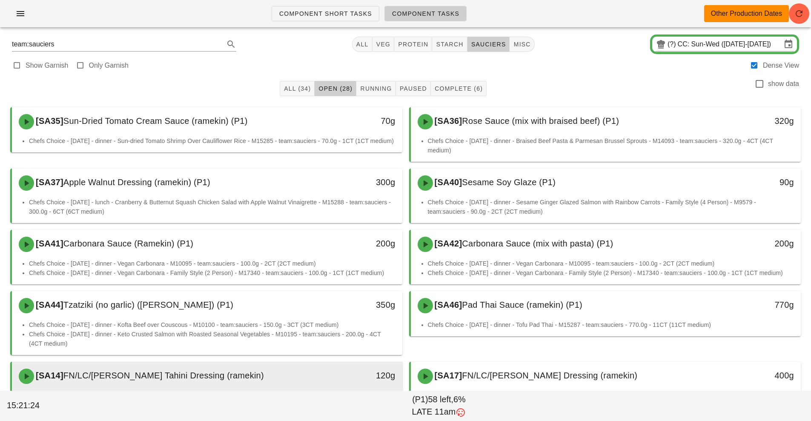
click at [320, 379] on div "120g" at bounding box center [352, 376] width 86 height 14
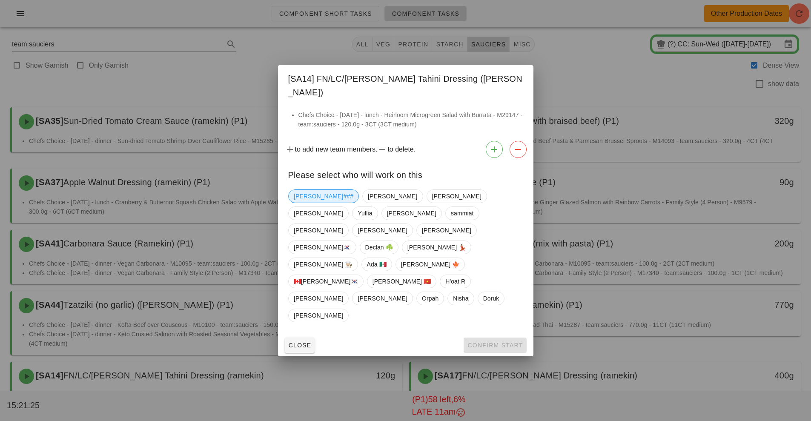
click at [303, 203] on span "[PERSON_NAME]###" at bounding box center [324, 196] width 60 height 13
click at [496, 342] on span "Confirm Start" at bounding box center [495, 345] width 56 height 7
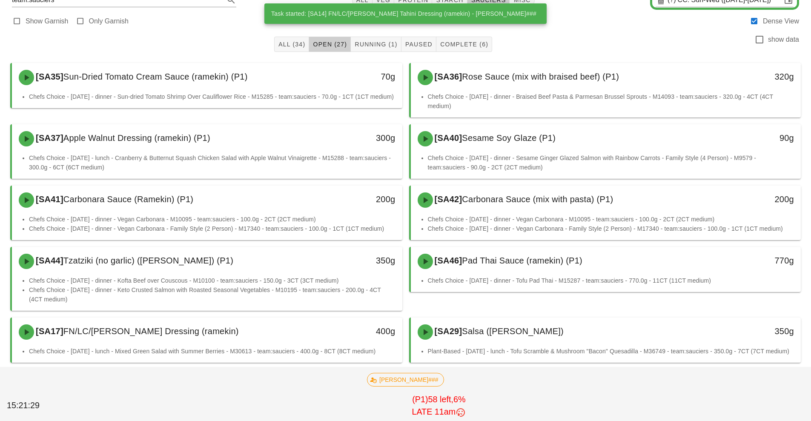
scroll to position [46, 0]
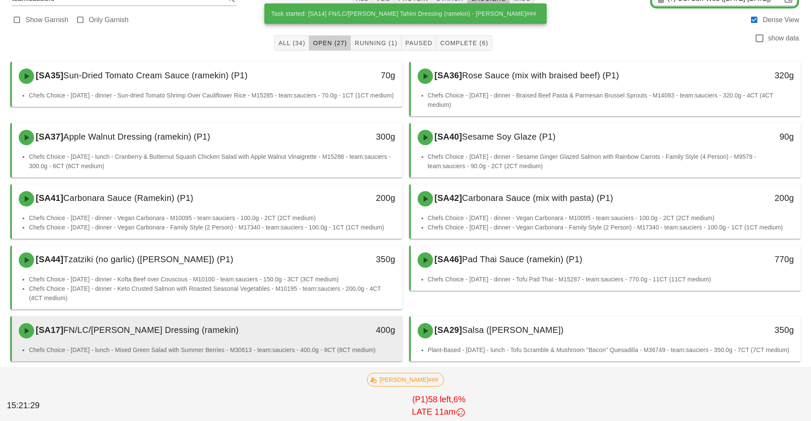
click at [282, 340] on div "[SA17] FN/LC/[PERSON_NAME] Dressing (ramekin)" at bounding box center [159, 331] width 290 height 26
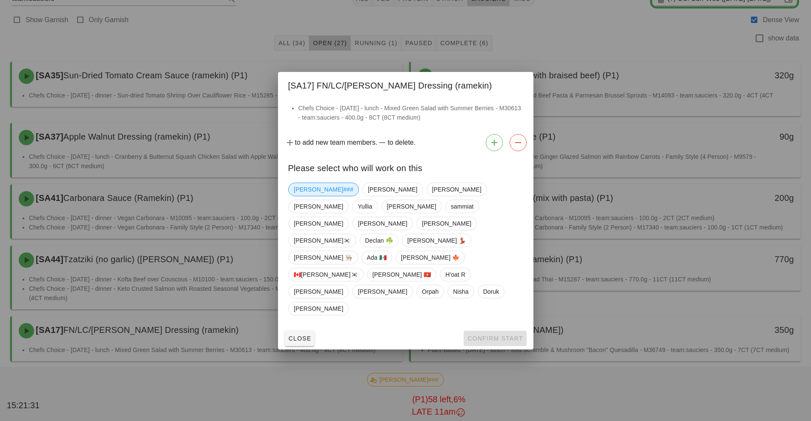
click at [305, 196] on span "[PERSON_NAME]###" at bounding box center [324, 189] width 60 height 13
click at [494, 331] on button "Confirm Start" at bounding box center [494, 338] width 63 height 15
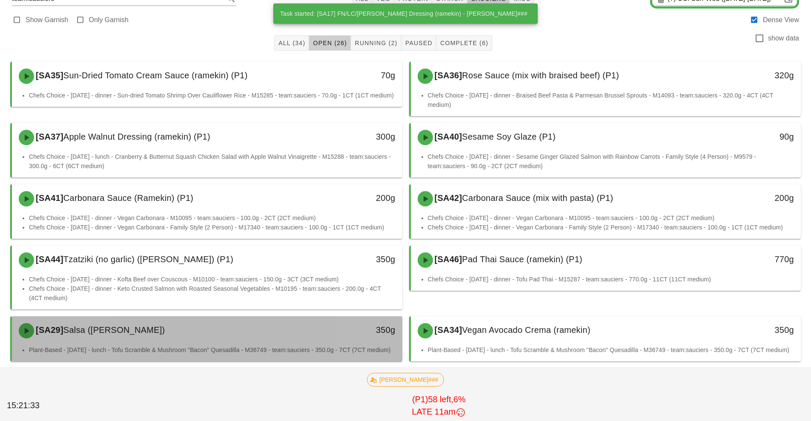
click at [286, 340] on div "[SA29] [PERSON_NAME] ([PERSON_NAME])" at bounding box center [159, 331] width 290 height 26
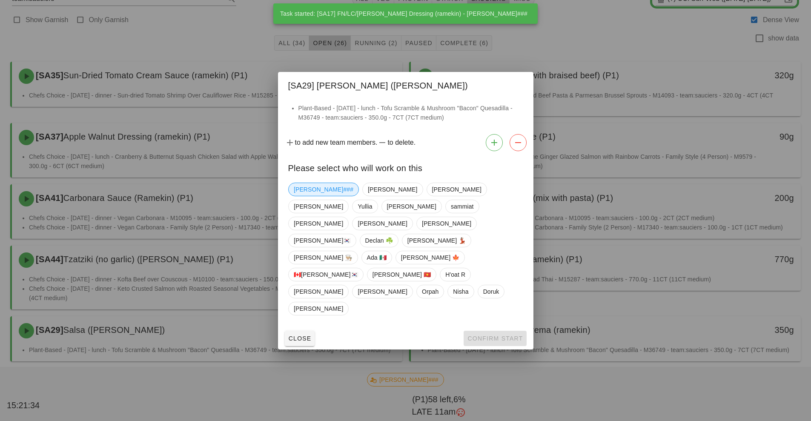
click at [312, 196] on span "[PERSON_NAME]###" at bounding box center [324, 189] width 60 height 13
click at [488, 335] on span "Confirm Start" at bounding box center [495, 338] width 56 height 7
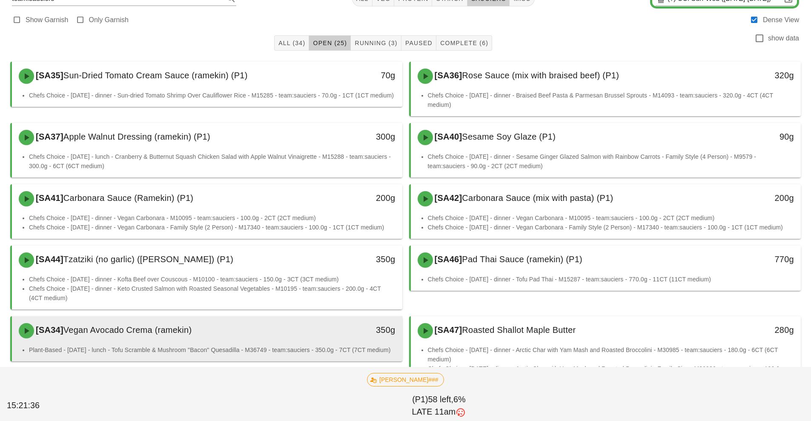
click at [274, 335] on div "[SA34] Vegan Avocado Crema (ramekin)" at bounding box center [159, 331] width 290 height 26
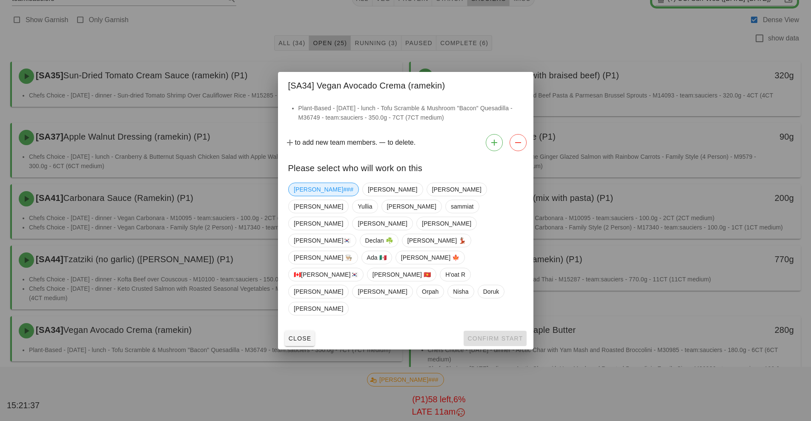
click at [314, 196] on span "[PERSON_NAME]###" at bounding box center [324, 189] width 60 height 13
click at [488, 335] on span "Confirm Start" at bounding box center [495, 338] width 56 height 7
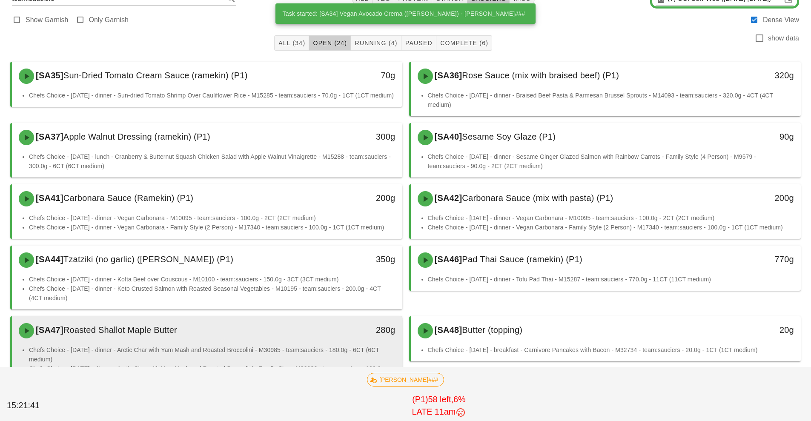
click at [354, 337] on div "280g" at bounding box center [351, 331] width 97 height 26
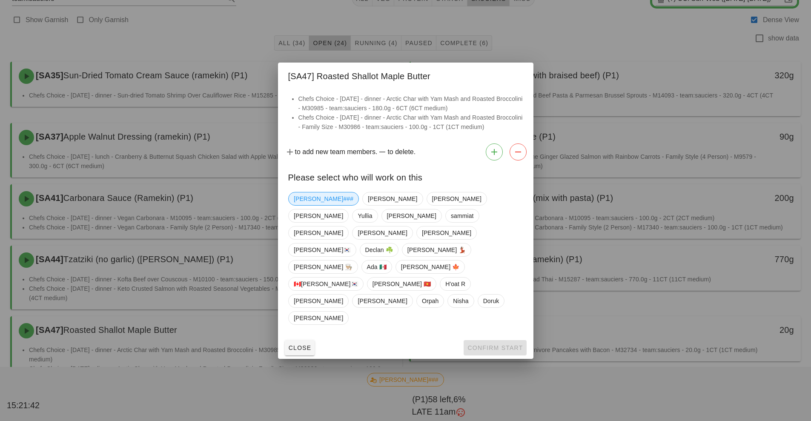
click at [308, 205] on span "[PERSON_NAME]###" at bounding box center [324, 198] width 60 height 13
click at [486, 344] on span "Confirm Start" at bounding box center [495, 347] width 56 height 7
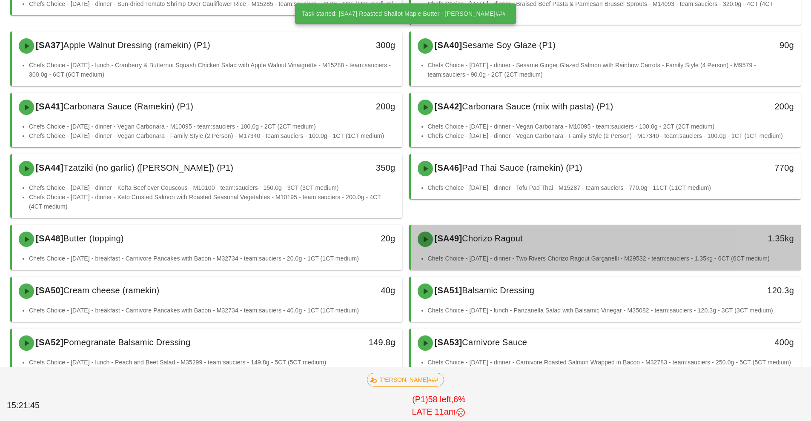
scroll to position [146, 0]
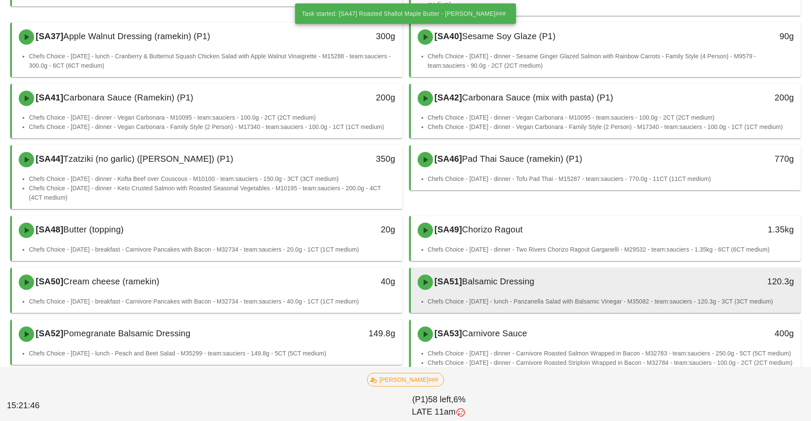
click at [490, 282] on span "Balsamic Dressing" at bounding box center [498, 281] width 72 height 9
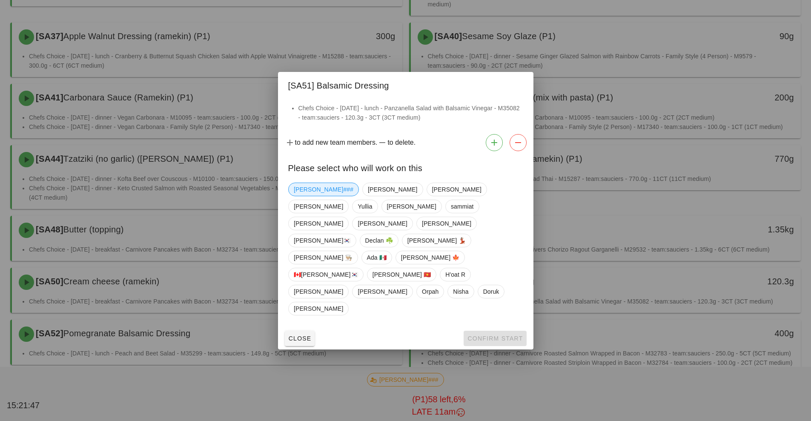
click at [308, 196] on span "[PERSON_NAME]###" at bounding box center [324, 189] width 60 height 13
click at [497, 331] on button "Confirm Start" at bounding box center [494, 338] width 63 height 15
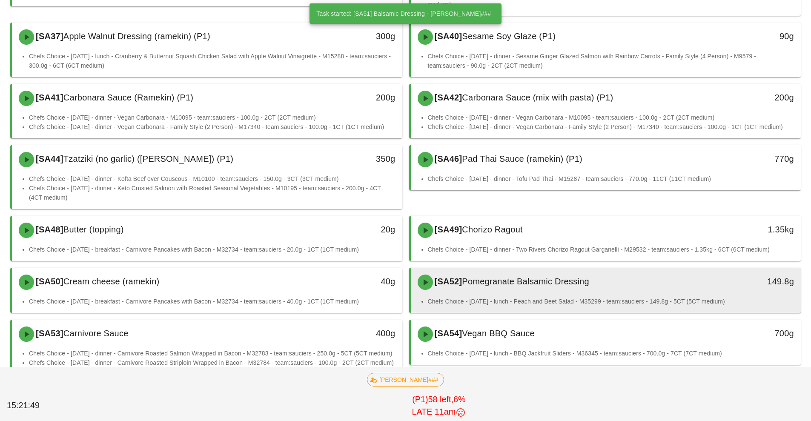
click at [485, 301] on li "Chefs Choice - [DATE] - lunch - Peach and Beet Salad - M35299 - team:sauciers -…" at bounding box center [611, 301] width 366 height 9
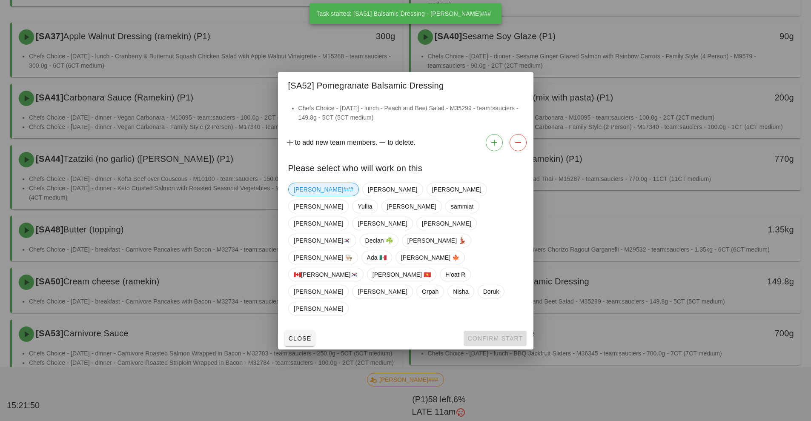
click at [312, 196] on span "[PERSON_NAME]###" at bounding box center [324, 189] width 60 height 13
click at [500, 331] on button "Confirm Start" at bounding box center [494, 338] width 63 height 15
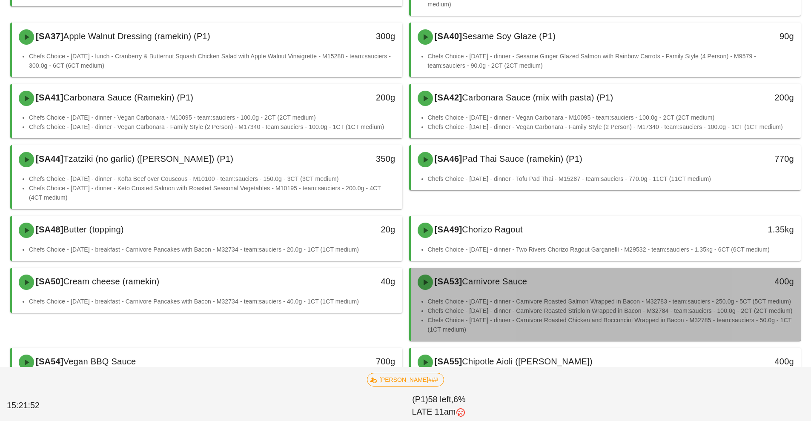
click at [478, 300] on li "Chefs Choice - [DATE] - dinner - Carnivore Roasted Salmon Wrapped in Bacon - M3…" at bounding box center [611, 301] width 366 height 9
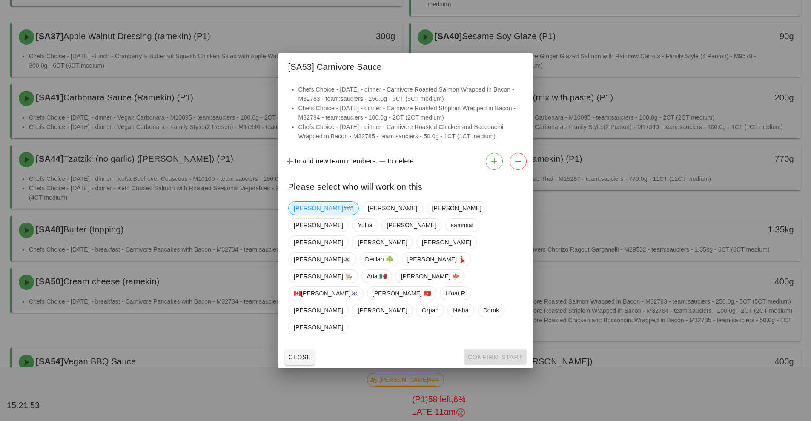
click at [303, 215] on span "[PERSON_NAME]###" at bounding box center [324, 208] width 60 height 13
click at [489, 354] on span "Confirm Start" at bounding box center [495, 357] width 56 height 7
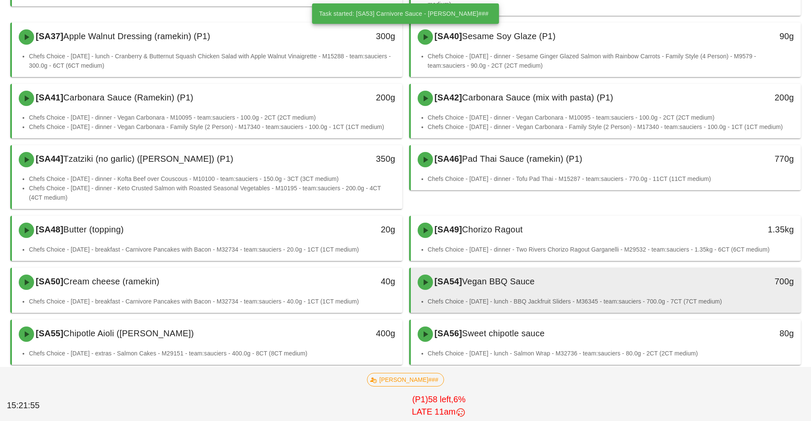
click at [488, 302] on li "Chefs Choice - [DATE] - lunch - BBQ Jackfruit Sliders - M36345 - team:sauciers …" at bounding box center [611, 301] width 366 height 9
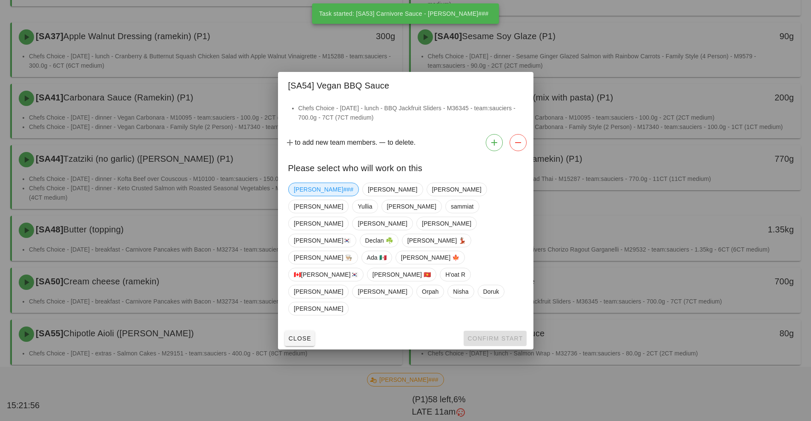
click at [309, 196] on span "[PERSON_NAME]###" at bounding box center [323, 190] width 71 height 14
click at [496, 335] on span "Confirm Start" at bounding box center [495, 338] width 56 height 7
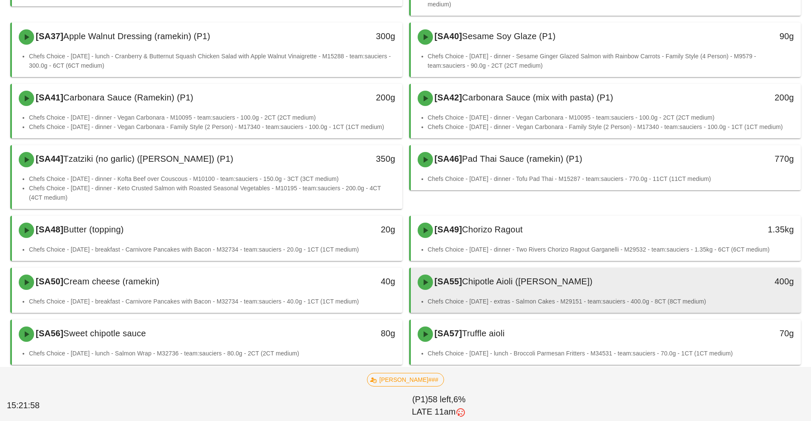
click at [491, 294] on div "[SA55] Chipotle Aioli ([PERSON_NAME])" at bounding box center [557, 282] width 290 height 26
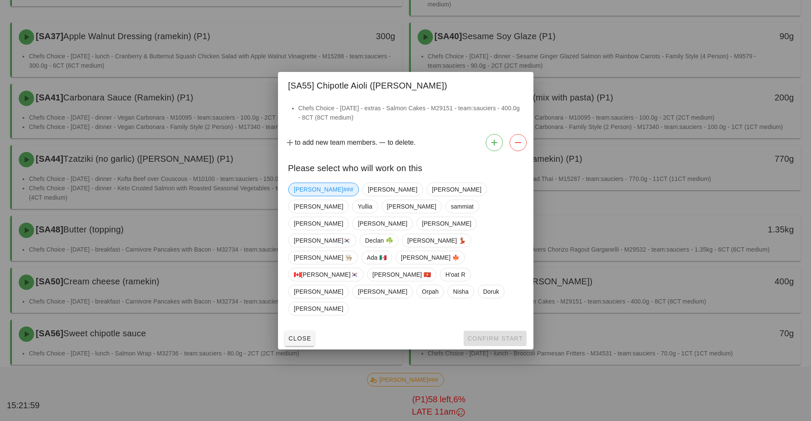
click at [304, 196] on span "[PERSON_NAME]###" at bounding box center [324, 189] width 60 height 13
click at [491, 335] on span "Confirm Start" at bounding box center [495, 338] width 56 height 7
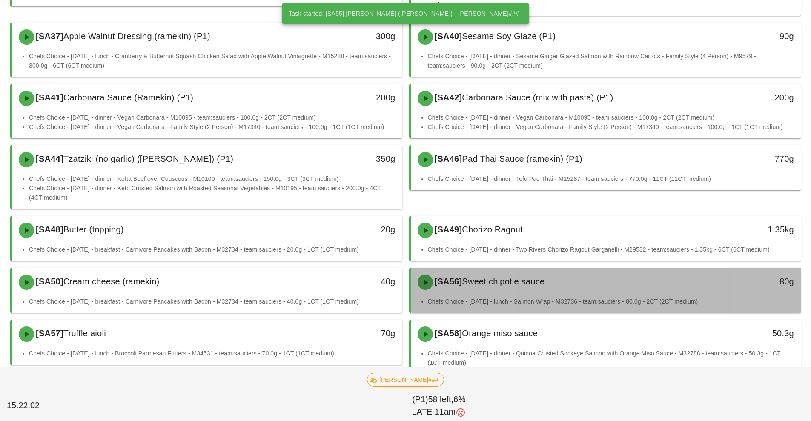
click at [468, 289] on div "[SA56] Sweet chipotle sauce" at bounding box center [557, 282] width 290 height 26
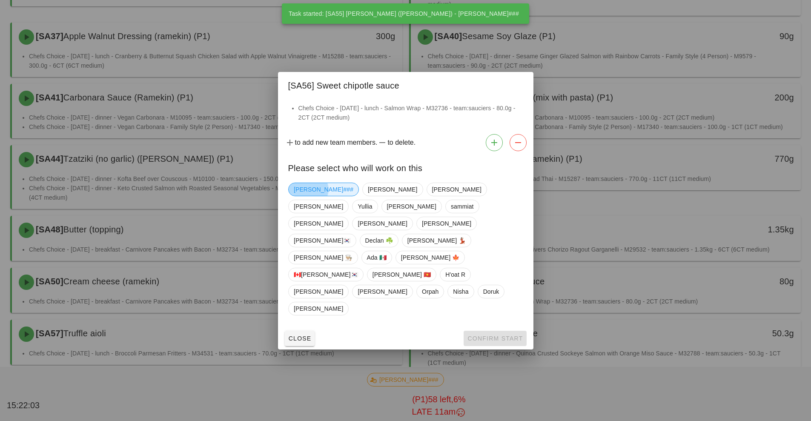
click at [315, 196] on span "[PERSON_NAME]###" at bounding box center [324, 189] width 60 height 13
click at [498, 331] on button "Confirm Start" at bounding box center [494, 338] width 63 height 15
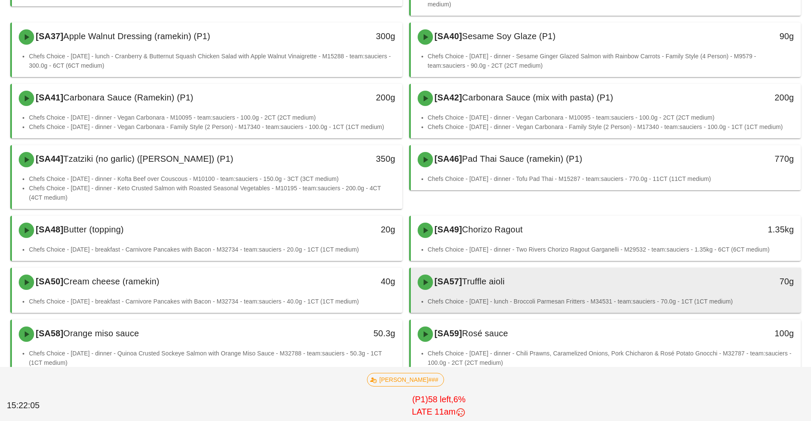
click at [484, 288] on div "[SA57] Truffle aioli" at bounding box center [557, 282] width 290 height 26
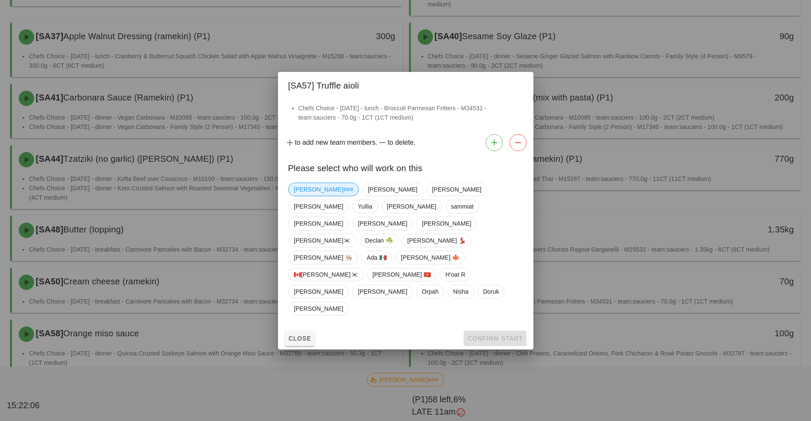
click at [310, 196] on span "[PERSON_NAME]###" at bounding box center [324, 189] width 60 height 13
click at [495, 335] on span "Confirm Start" at bounding box center [495, 338] width 56 height 7
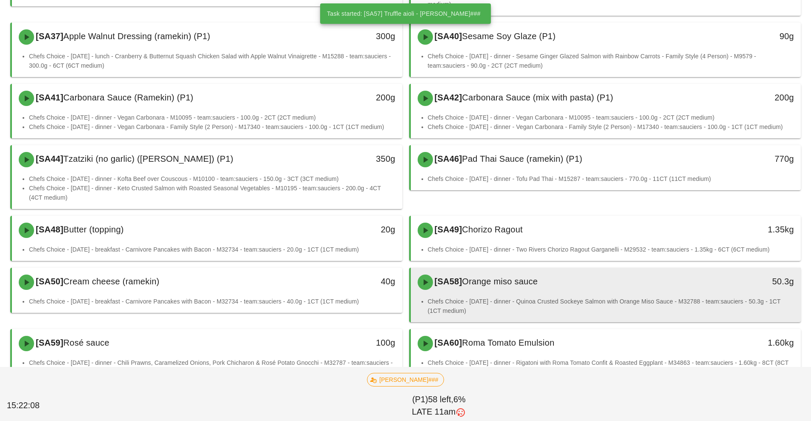
click at [497, 297] on li "Chefs Choice - [DATE] - dinner - Quinoa Crusted Sockeye Salmon with Orange Miso…" at bounding box center [611, 306] width 366 height 19
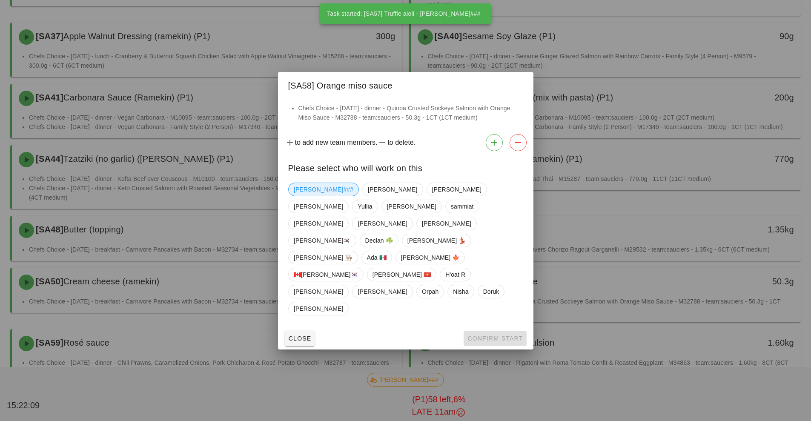
click at [311, 196] on span "[PERSON_NAME]###" at bounding box center [324, 189] width 60 height 13
click at [489, 331] on button "Confirm Start" at bounding box center [494, 338] width 63 height 15
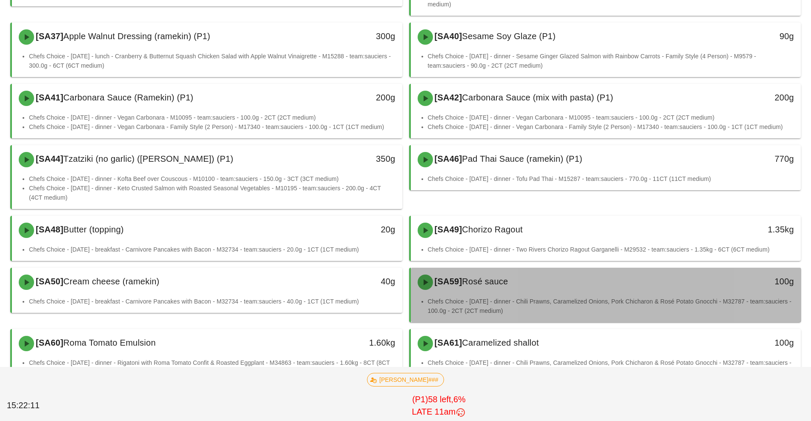
click at [486, 295] on div "[SA59] Rosé sauce 100g" at bounding box center [606, 282] width 390 height 29
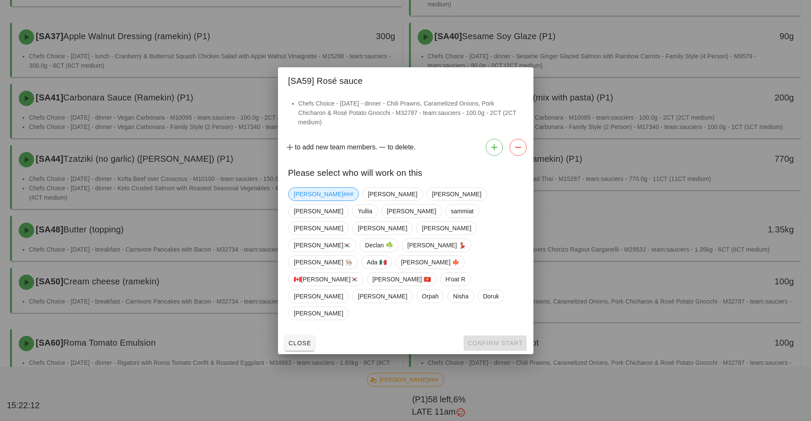
click at [308, 200] on span "[PERSON_NAME]###" at bounding box center [324, 194] width 60 height 13
click at [489, 340] on span "Confirm Start" at bounding box center [495, 343] width 56 height 7
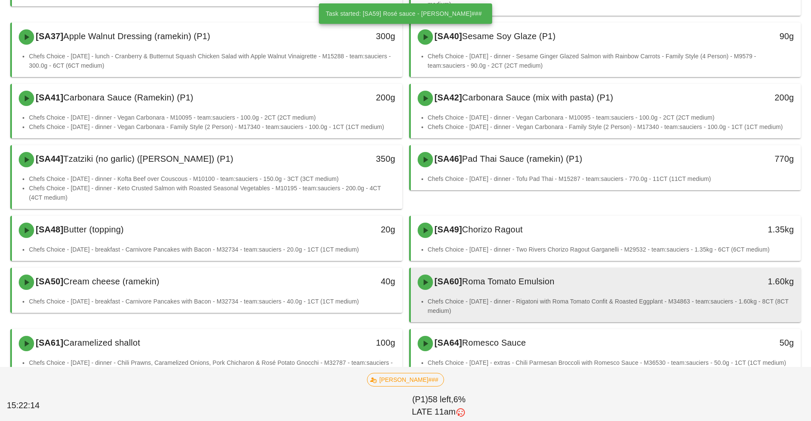
click at [478, 293] on div "[SA60] Roma Tomato Emulsion" at bounding box center [557, 282] width 290 height 26
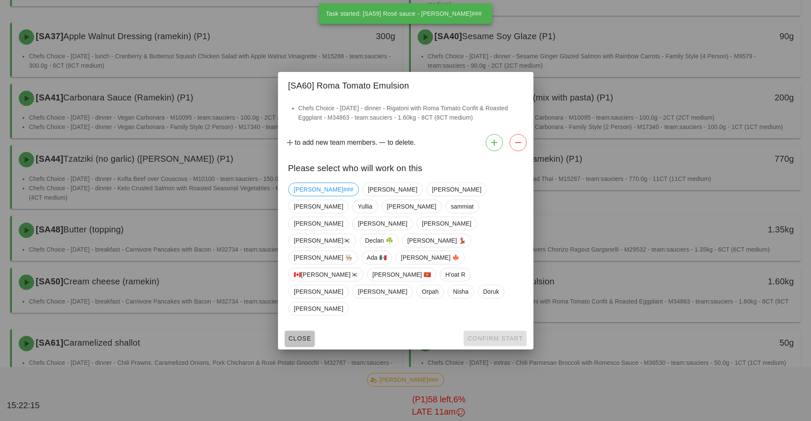
click at [302, 331] on button "Close" at bounding box center [300, 338] width 30 height 15
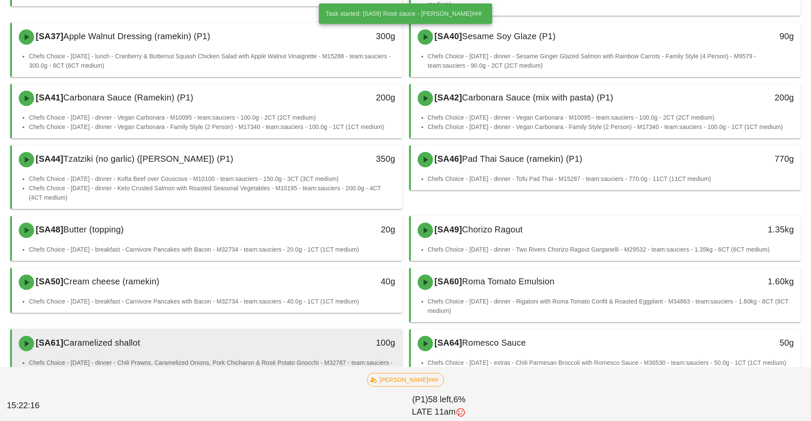
click at [333, 348] on div "100g" at bounding box center [352, 343] width 86 height 14
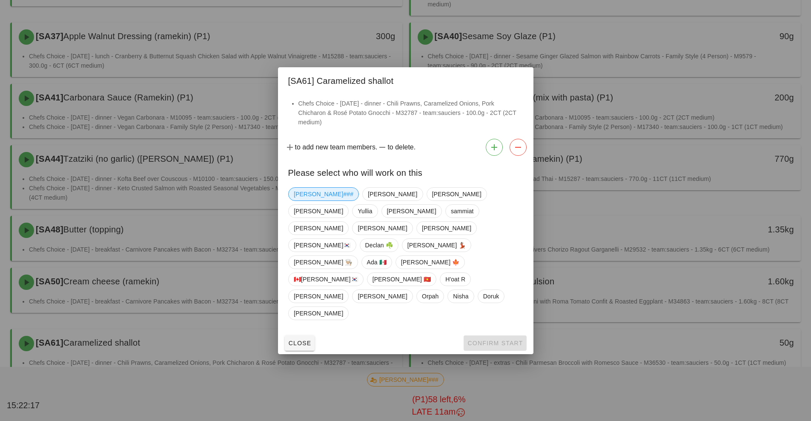
click at [309, 200] on span "[PERSON_NAME]###" at bounding box center [324, 194] width 60 height 13
click at [491, 340] on span "Confirm Start" at bounding box center [495, 343] width 56 height 7
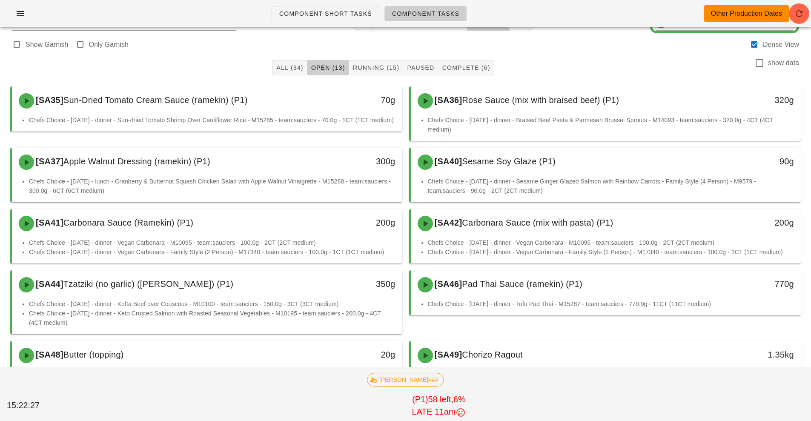
scroll to position [18, 0]
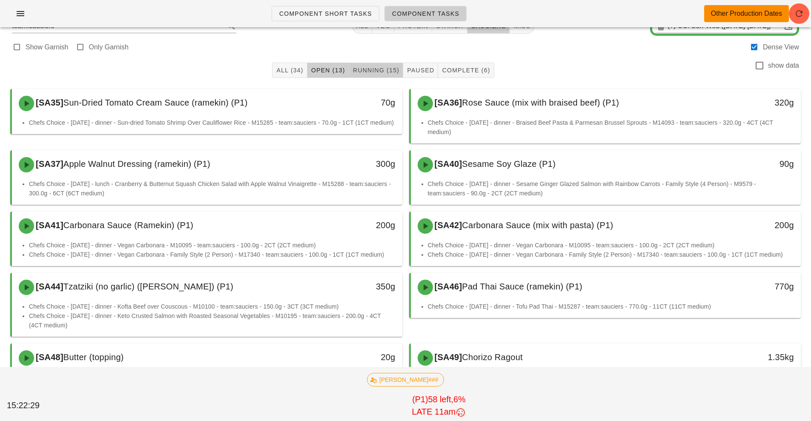
click at [383, 72] on span "Running (15)" at bounding box center [375, 70] width 47 height 7
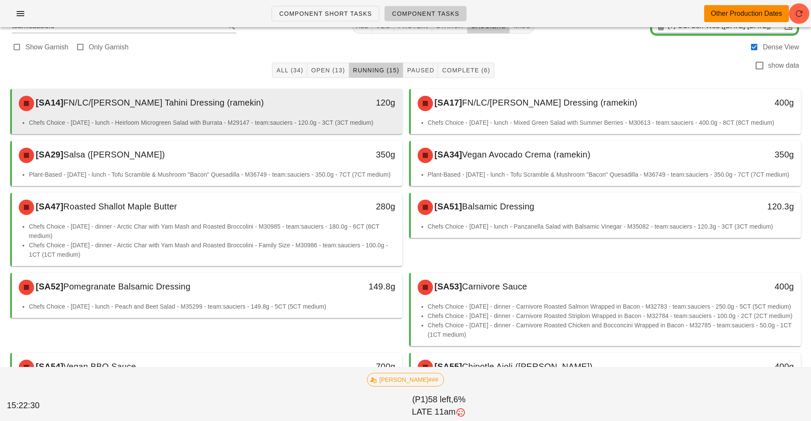
click at [309, 114] on div "120g" at bounding box center [351, 104] width 97 height 26
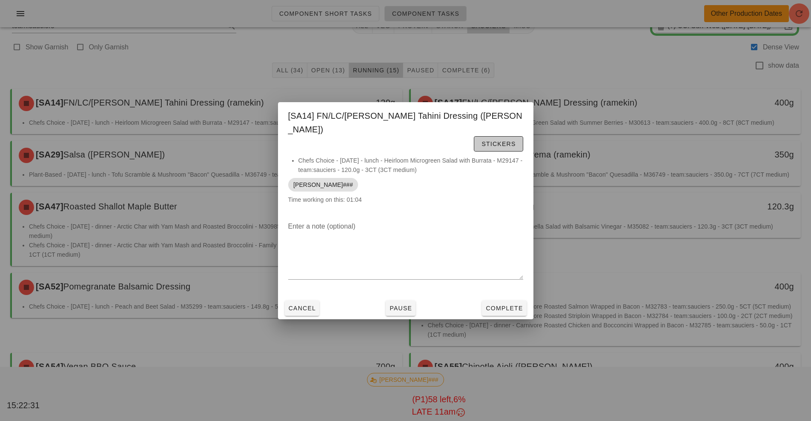
click at [474, 144] on button "Stickers" at bounding box center [498, 143] width 49 height 15
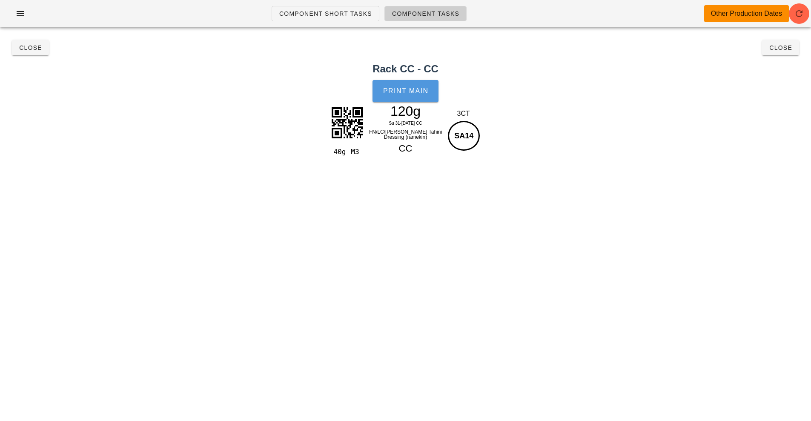
click at [396, 99] on button "Print Main" at bounding box center [405, 91] width 66 height 22
click at [27, 42] on button "Close" at bounding box center [30, 47] width 37 height 15
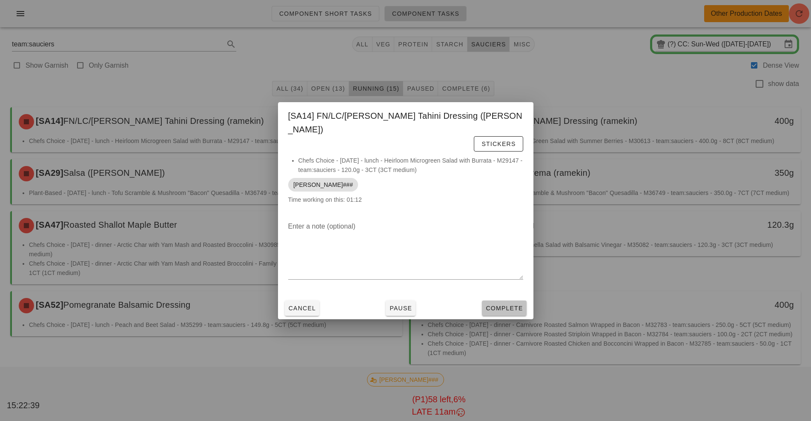
click at [511, 305] on span "Complete" at bounding box center [503, 308] width 37 height 7
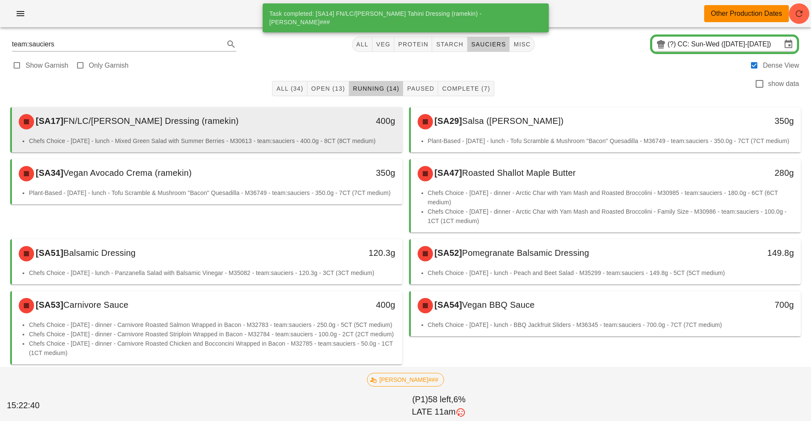
click at [301, 133] on div "[SA17] FN/LC/[PERSON_NAME] Dressing (ramekin)" at bounding box center [159, 122] width 290 height 26
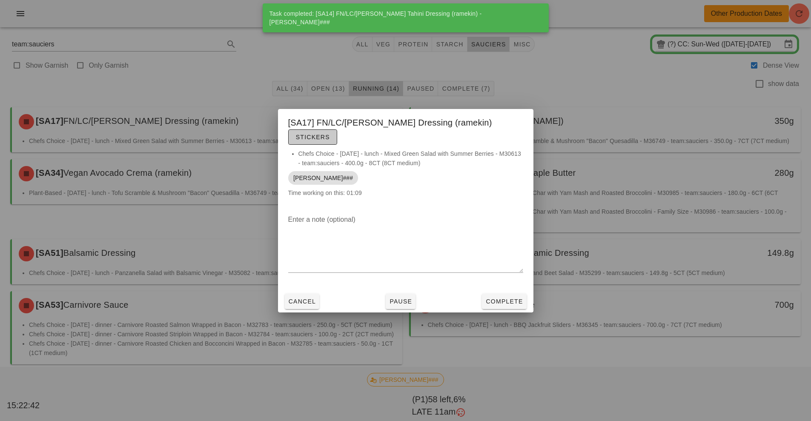
click at [337, 135] on button "Stickers" at bounding box center [312, 136] width 49 height 15
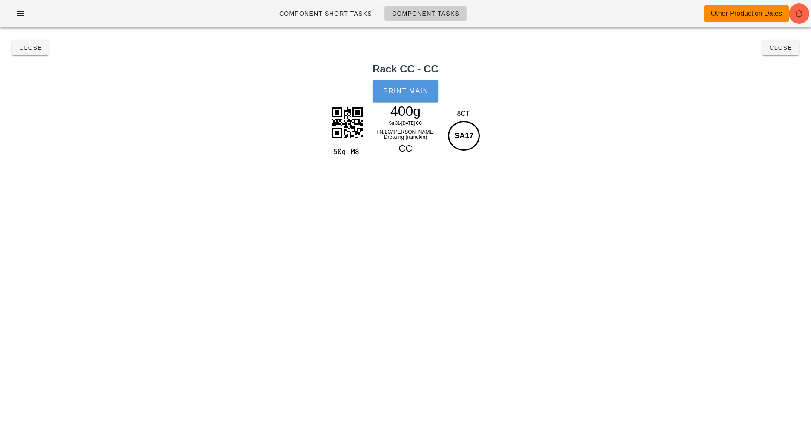
click at [405, 96] on button "Print Main" at bounding box center [405, 91] width 66 height 22
click at [31, 48] on span "Close" at bounding box center [30, 47] width 23 height 7
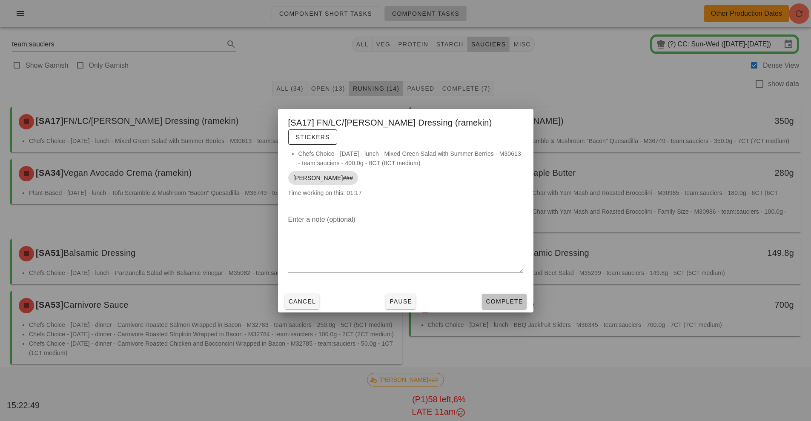
click at [501, 298] on span "Complete" at bounding box center [503, 301] width 37 height 7
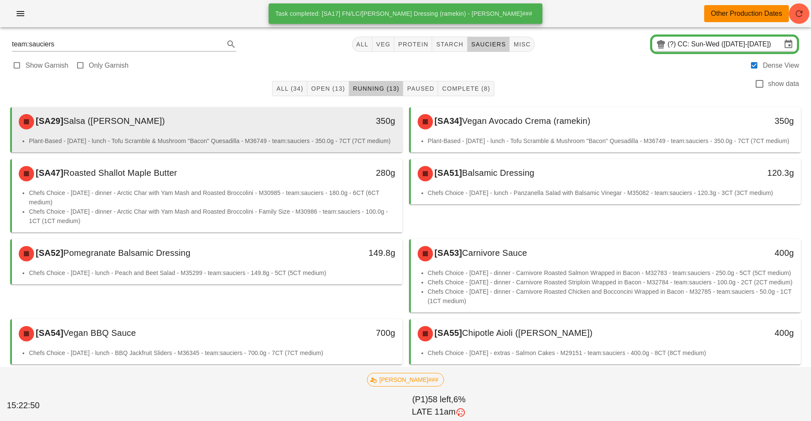
click at [302, 138] on li "Plant-Based - [DATE] - lunch - Tofu Scramble & Mushroom "Bacon" Quesadilla - M3…" at bounding box center [212, 140] width 366 height 9
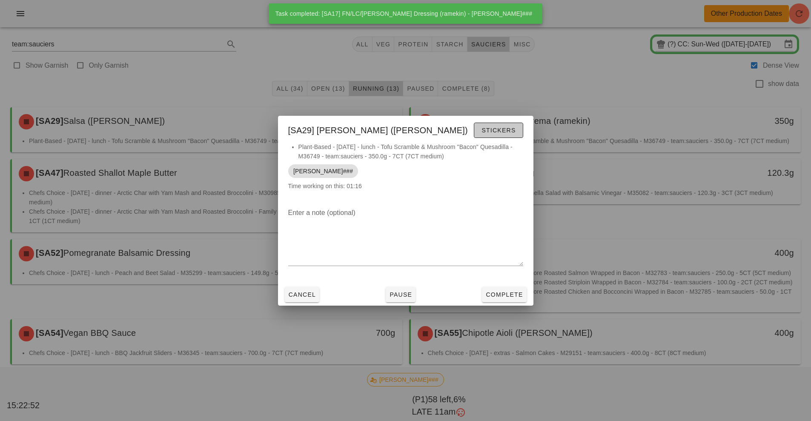
click at [493, 131] on span "Stickers" at bounding box center [498, 130] width 34 height 7
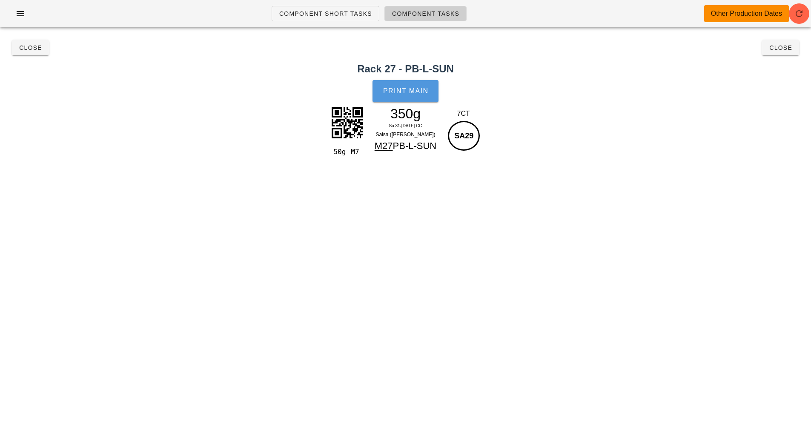
click at [398, 100] on button "Print Main" at bounding box center [405, 91] width 66 height 22
click at [33, 54] on button "Close" at bounding box center [30, 47] width 37 height 15
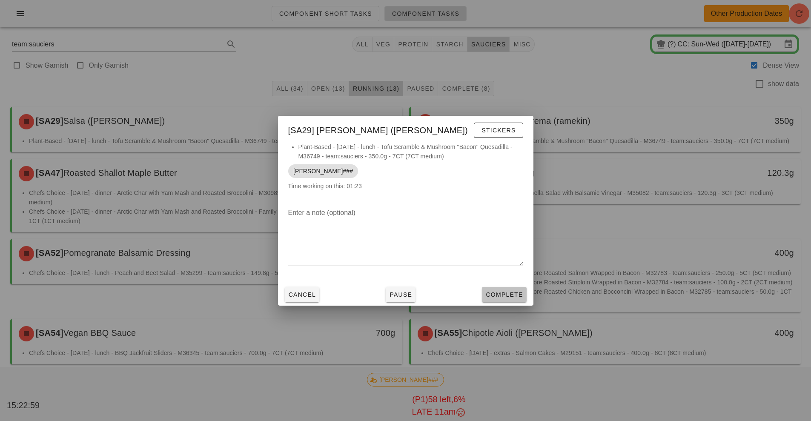
click at [497, 294] on span "Complete" at bounding box center [503, 294] width 37 height 7
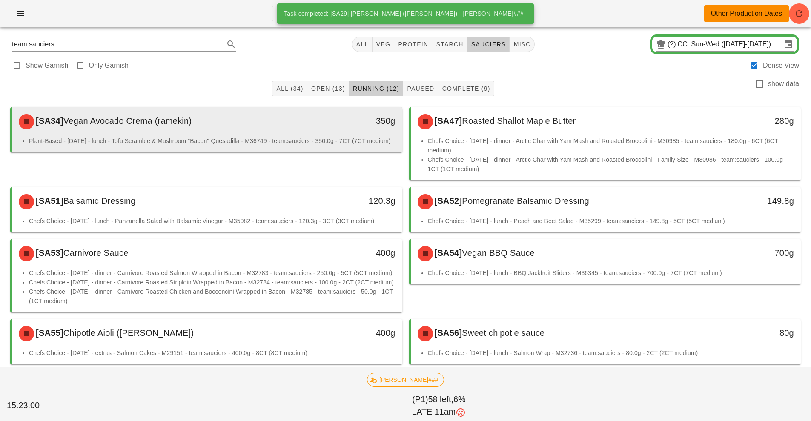
click at [256, 136] on div "[SA34] Vegan Avocado Crema (ramekin) 350g" at bounding box center [207, 121] width 390 height 29
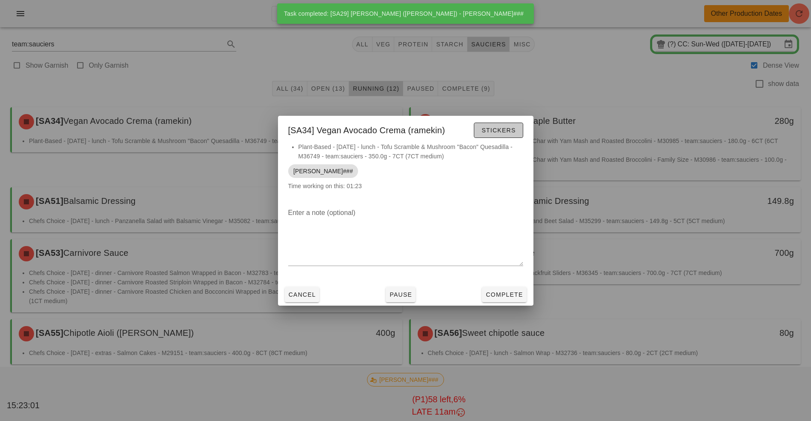
click at [514, 133] on span "Stickers" at bounding box center [498, 130] width 34 height 7
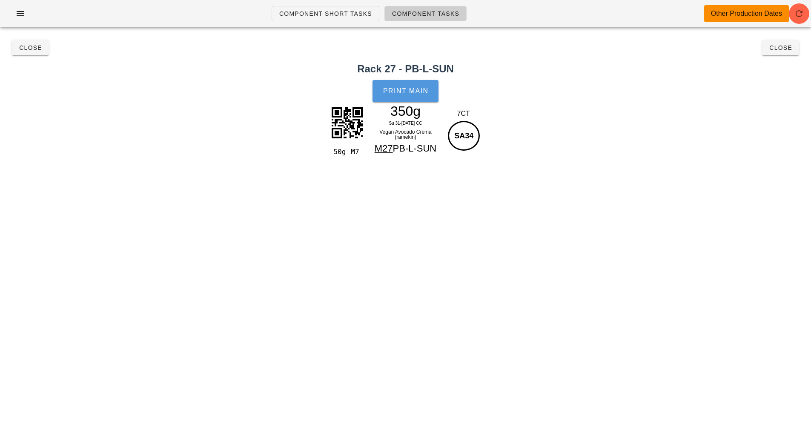
click at [406, 95] on button "Print Main" at bounding box center [405, 91] width 66 height 22
click at [27, 51] on span "Close" at bounding box center [30, 47] width 23 height 7
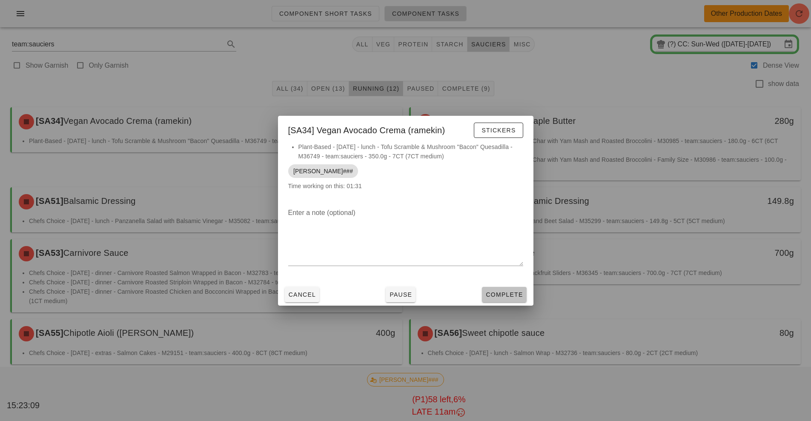
click at [504, 296] on span "Complete" at bounding box center [503, 294] width 37 height 7
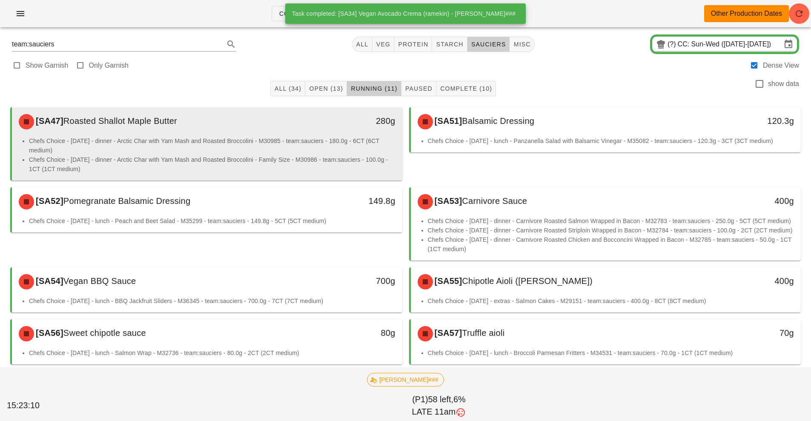
click at [295, 141] on li "Chefs Choice - [DATE] - dinner - Arctic Char with Yam Mash and Roasted Broccoli…" at bounding box center [212, 145] width 366 height 19
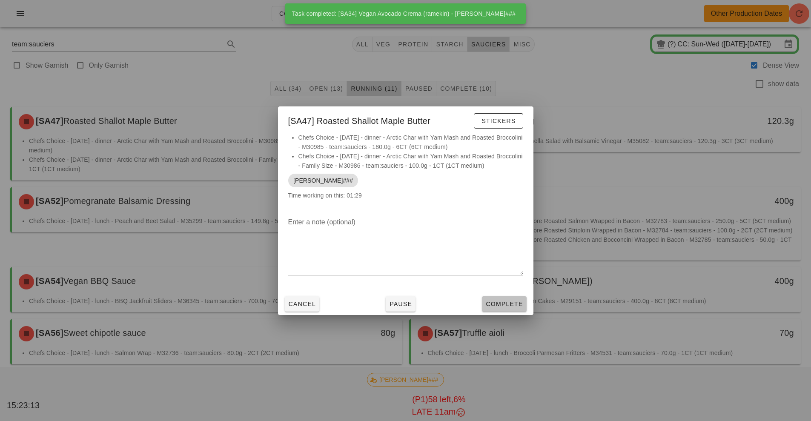
click at [501, 306] on span "Complete" at bounding box center [503, 303] width 37 height 7
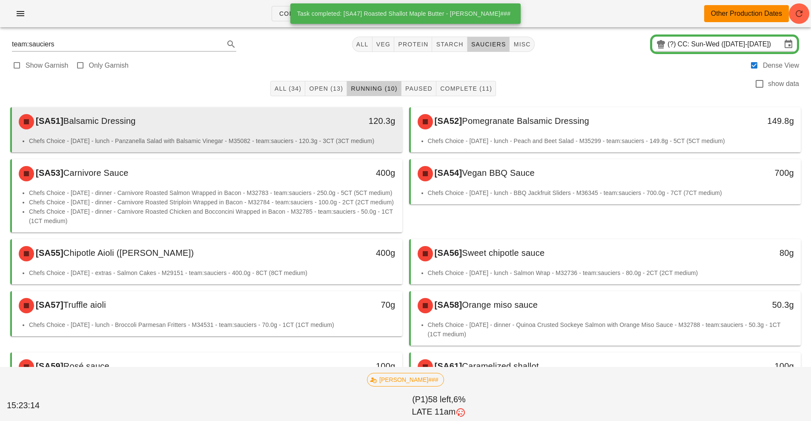
click at [314, 130] on div "120.3g" at bounding box center [351, 122] width 97 height 26
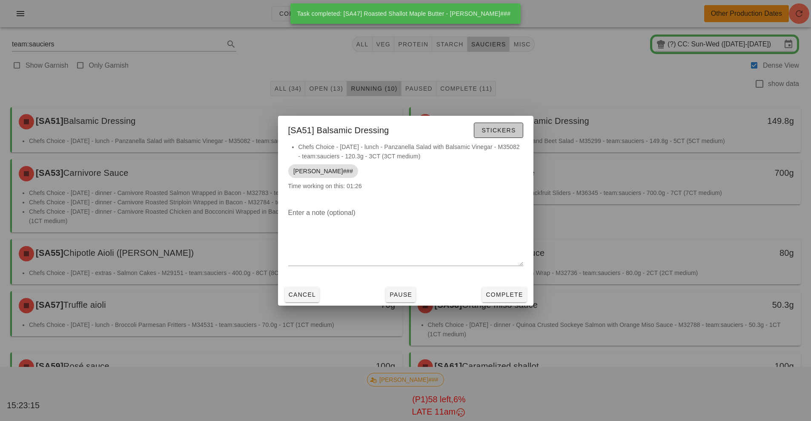
click at [504, 130] on span "Stickers" at bounding box center [498, 130] width 34 height 7
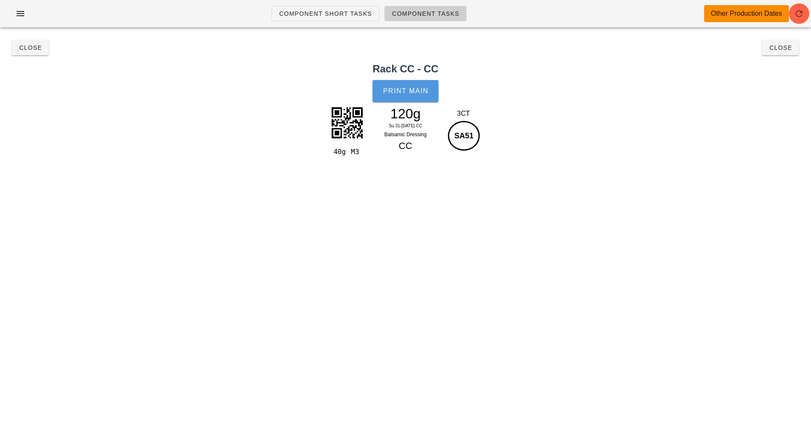
click at [408, 100] on button "Print Main" at bounding box center [405, 91] width 66 height 22
click at [29, 48] on span "Close" at bounding box center [30, 47] width 23 height 7
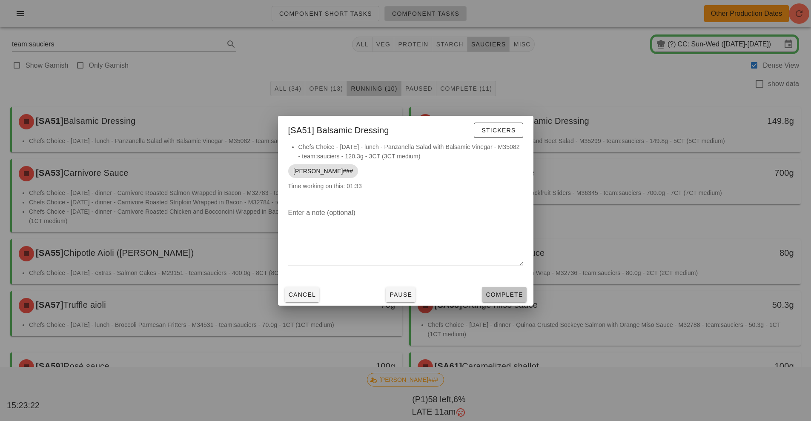
click at [512, 292] on span "Complete" at bounding box center [503, 294] width 37 height 7
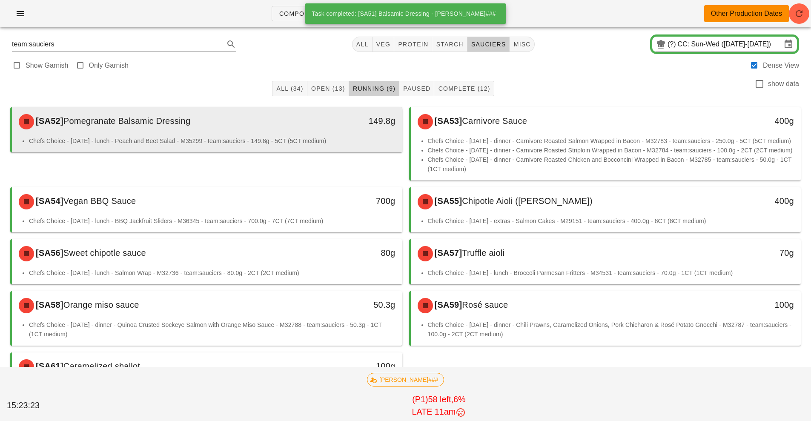
click at [318, 131] on div "149.8g" at bounding box center [351, 122] width 97 height 26
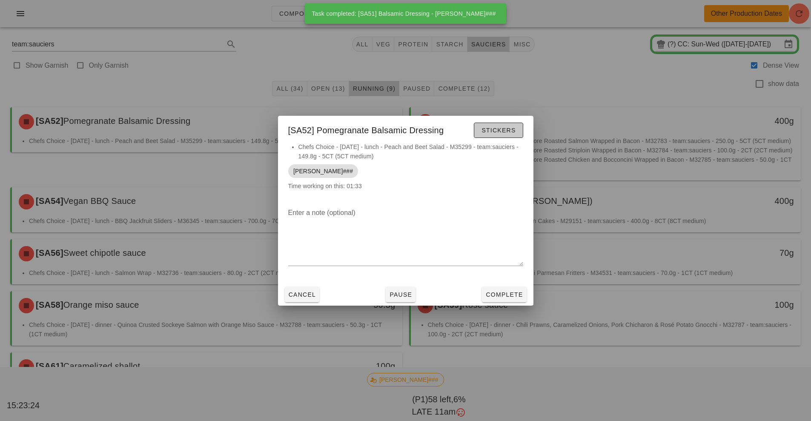
click at [511, 132] on span "Stickers" at bounding box center [498, 130] width 34 height 7
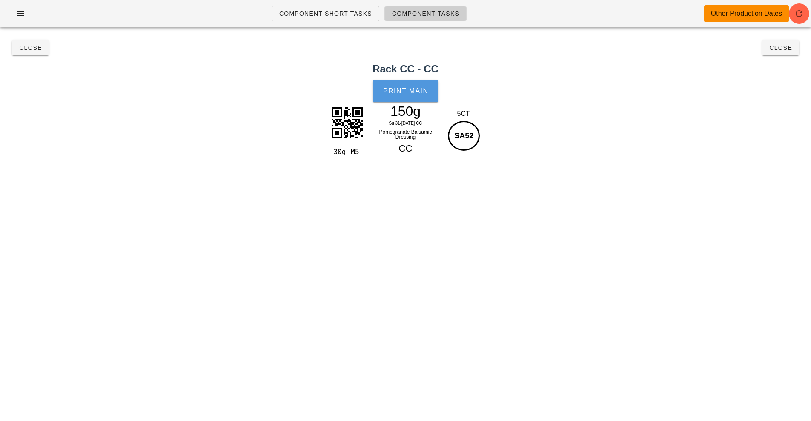
click at [425, 96] on button "Print Main" at bounding box center [405, 91] width 66 height 22
click at [26, 46] on span "Close" at bounding box center [30, 47] width 23 height 7
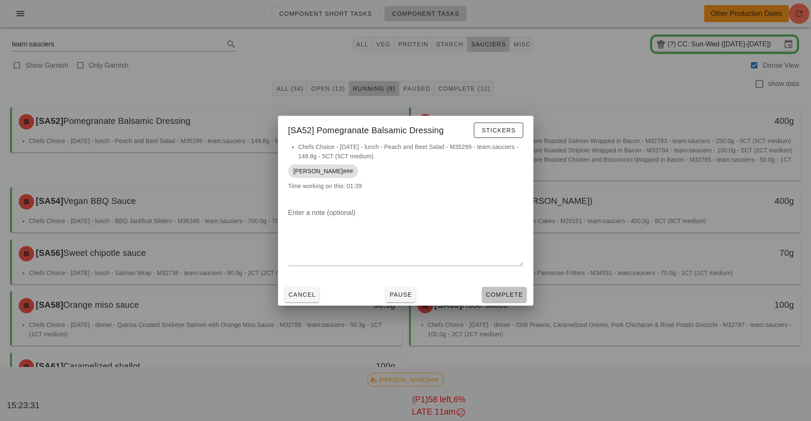
click at [510, 296] on span "Complete" at bounding box center [503, 294] width 37 height 7
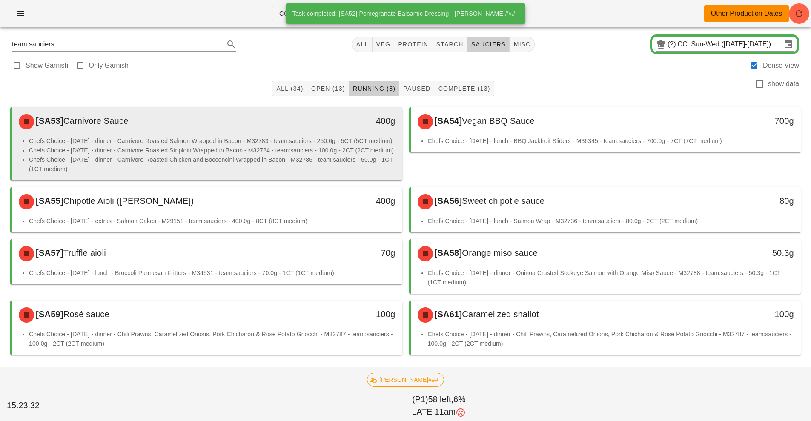
click at [321, 152] on li "Chefs Choice - [DATE] - dinner - Carnivore Roasted Striploin Wrapped in Bacon -…" at bounding box center [212, 150] width 366 height 9
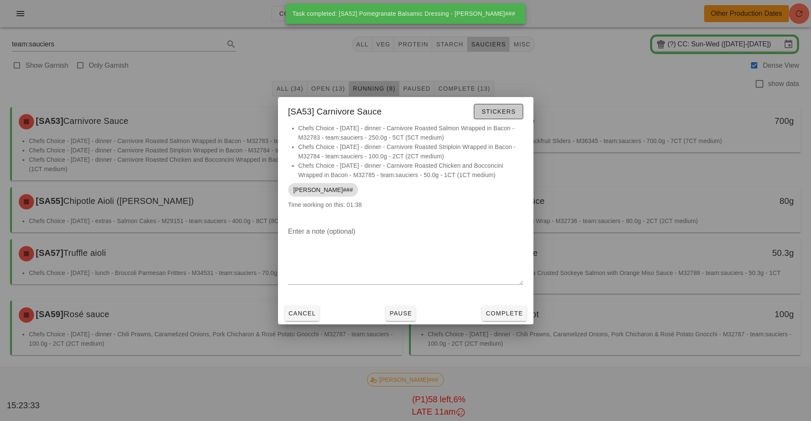
click at [503, 113] on span "Stickers" at bounding box center [498, 111] width 34 height 7
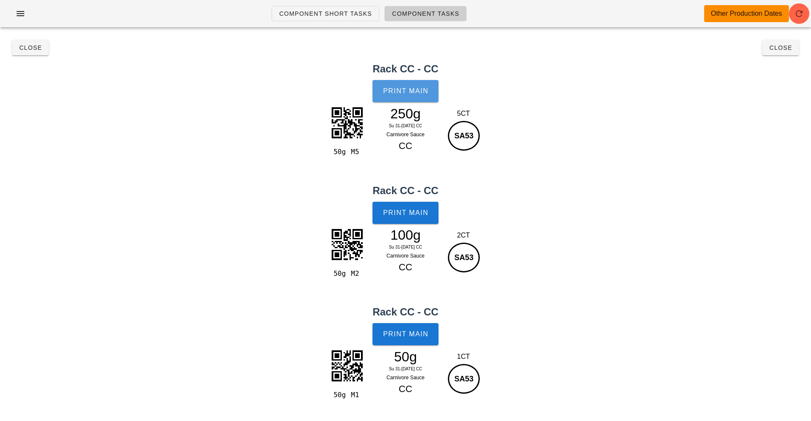
click at [413, 94] on span "Print Main" at bounding box center [406, 91] width 46 height 8
click at [30, 54] on button "Close" at bounding box center [30, 47] width 37 height 15
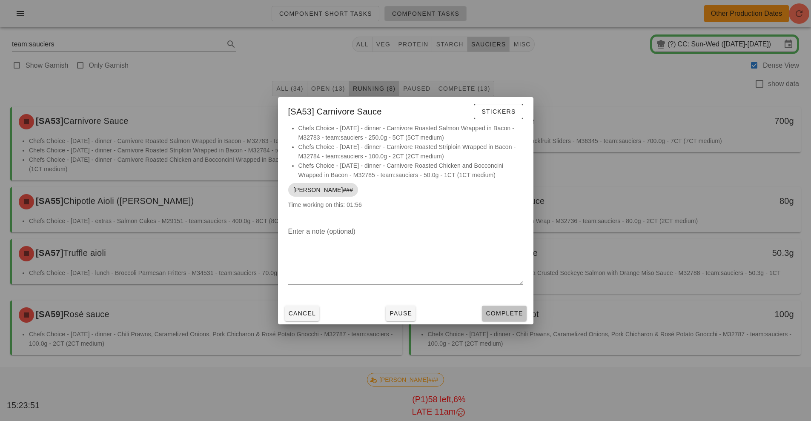
click at [503, 306] on button "Complete" at bounding box center [504, 313] width 44 height 15
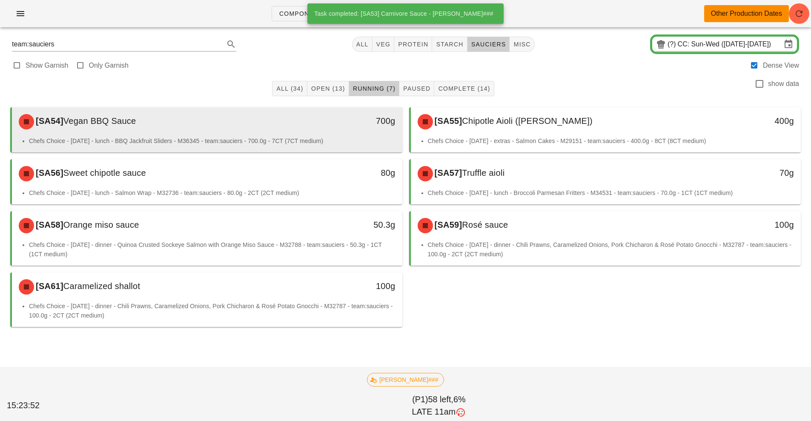
click at [312, 128] on div "700g" at bounding box center [351, 122] width 97 height 26
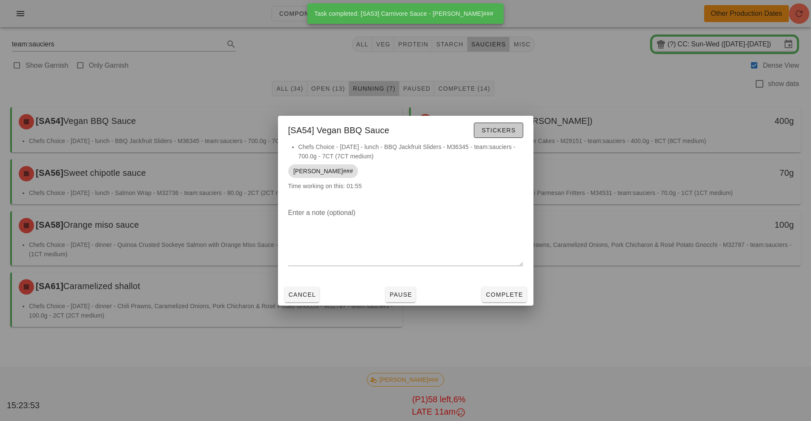
click at [507, 133] on span "Stickers" at bounding box center [498, 130] width 34 height 7
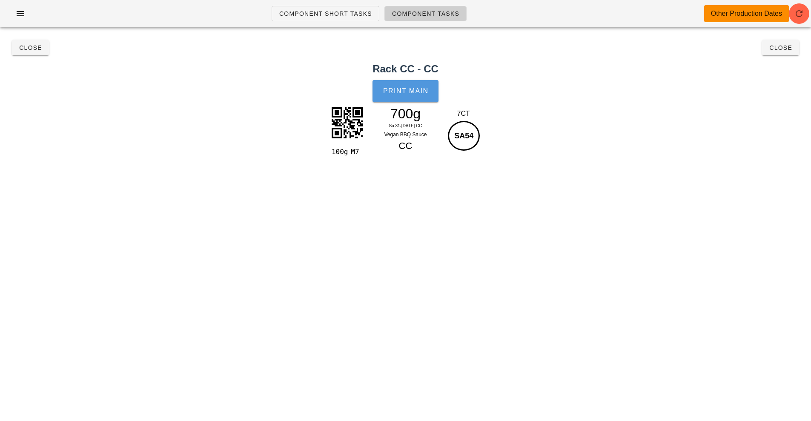
click at [412, 93] on span "Print Main" at bounding box center [406, 91] width 46 height 8
click at [30, 53] on button "Close" at bounding box center [30, 47] width 37 height 15
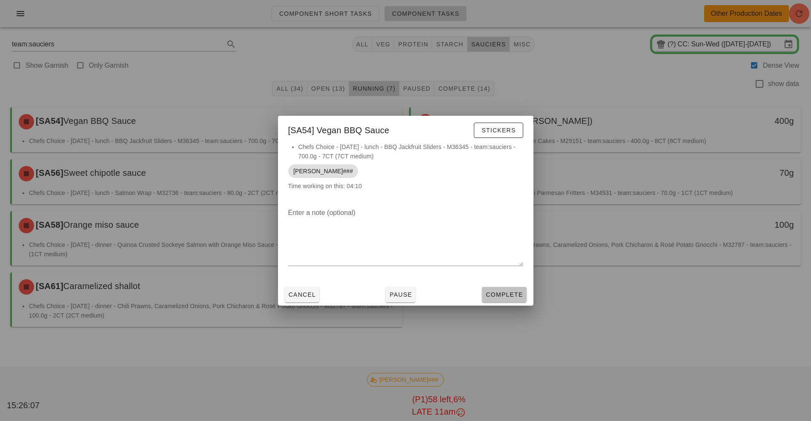
click at [502, 299] on button "Complete" at bounding box center [504, 294] width 44 height 15
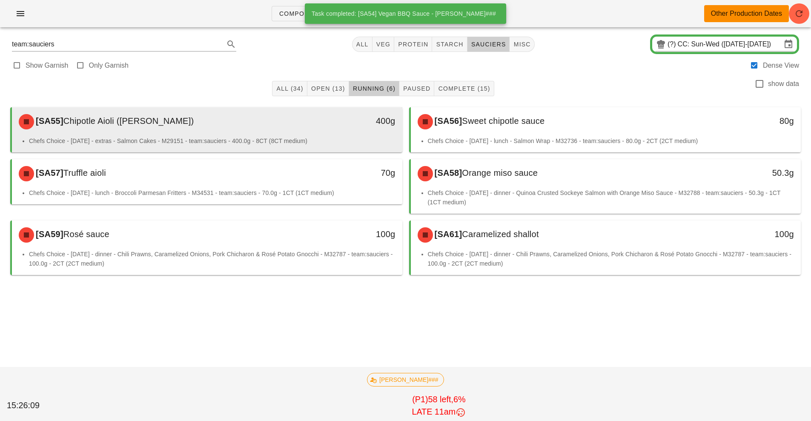
click at [328, 135] on div "[SA55] Chipotle Aioli (ramekin) 400g" at bounding box center [207, 121] width 390 height 29
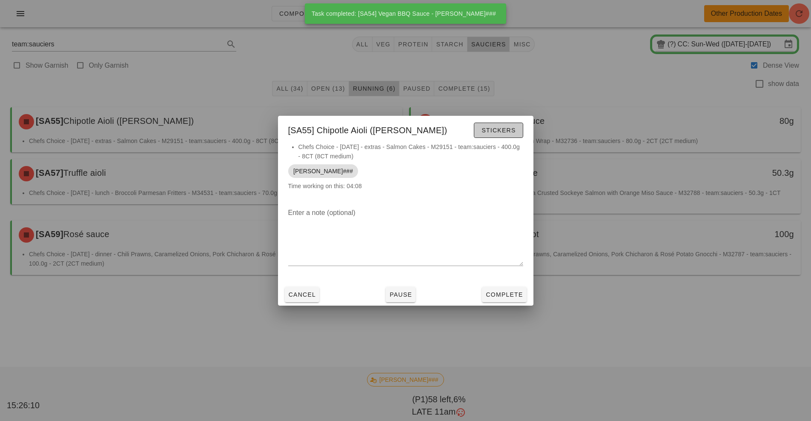
click at [498, 137] on button "Stickers" at bounding box center [498, 130] width 49 height 15
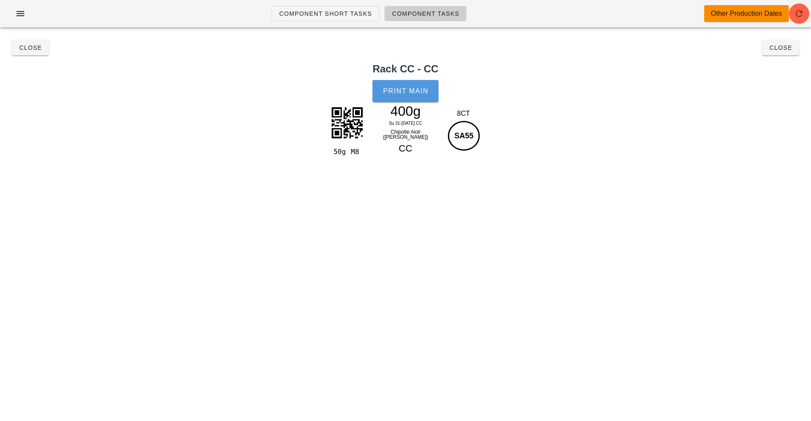
click at [413, 93] on span "Print Main" at bounding box center [406, 91] width 46 height 8
click at [30, 46] on span "Close" at bounding box center [30, 47] width 23 height 7
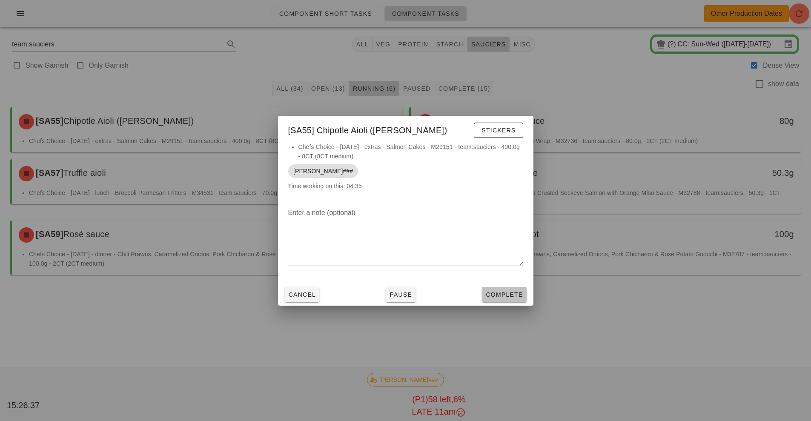
click at [495, 287] on button "Complete" at bounding box center [504, 294] width 44 height 15
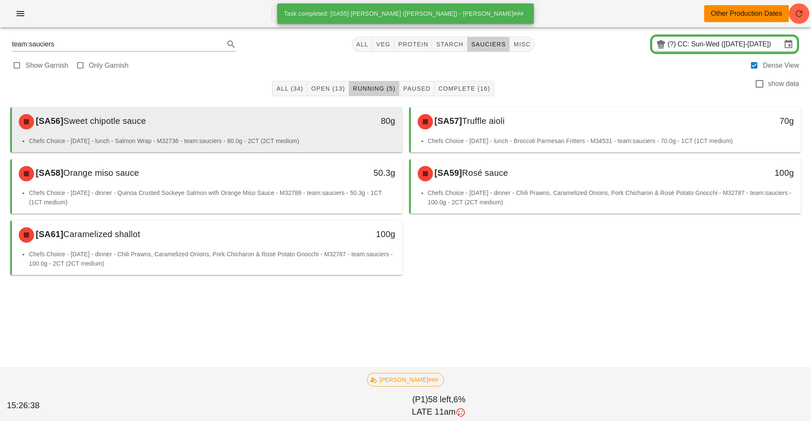
click at [264, 121] on div "[SA56] Sweet chipotle sauce" at bounding box center [159, 122] width 290 height 26
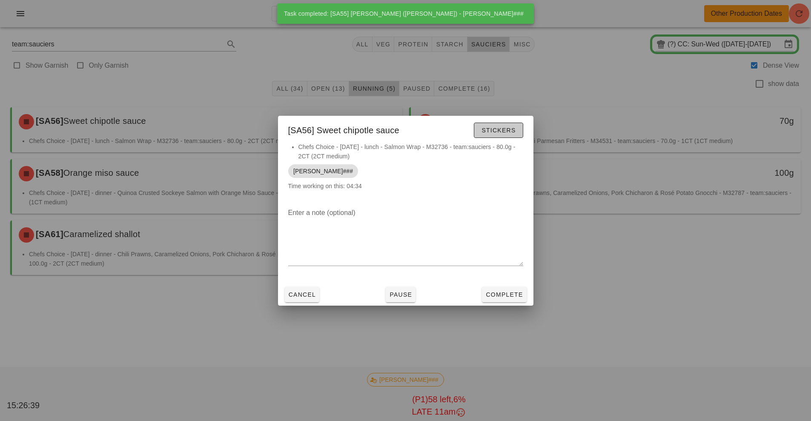
click at [496, 133] on span "Stickers" at bounding box center [498, 130] width 34 height 7
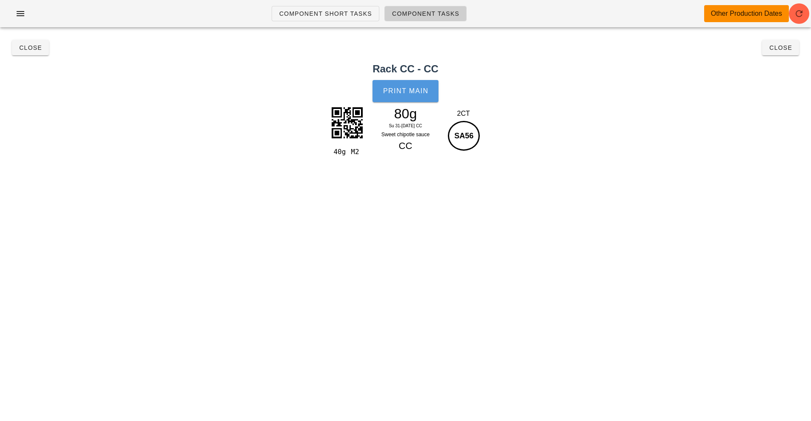
click at [407, 100] on button "Print Main" at bounding box center [405, 91] width 66 height 22
click at [34, 48] on span "Close" at bounding box center [30, 47] width 23 height 7
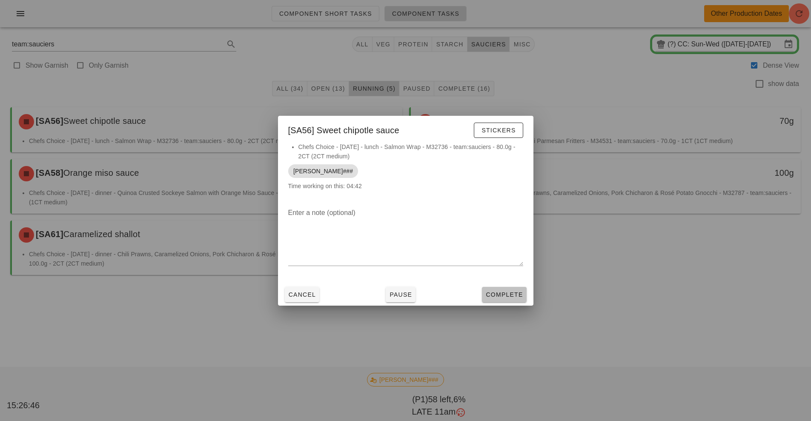
click at [503, 299] on button "Complete" at bounding box center [504, 294] width 44 height 15
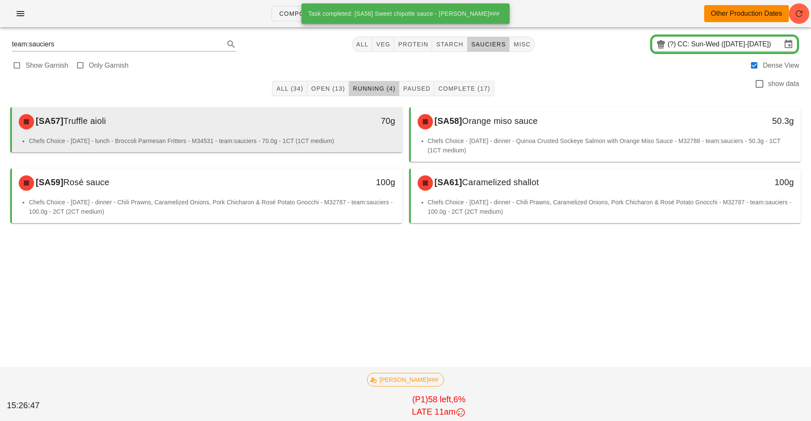
click at [320, 141] on li "Chefs Choice - [DATE] - lunch - Broccoli Parmesan Fritters - M34531 - team:sauc…" at bounding box center [212, 140] width 366 height 9
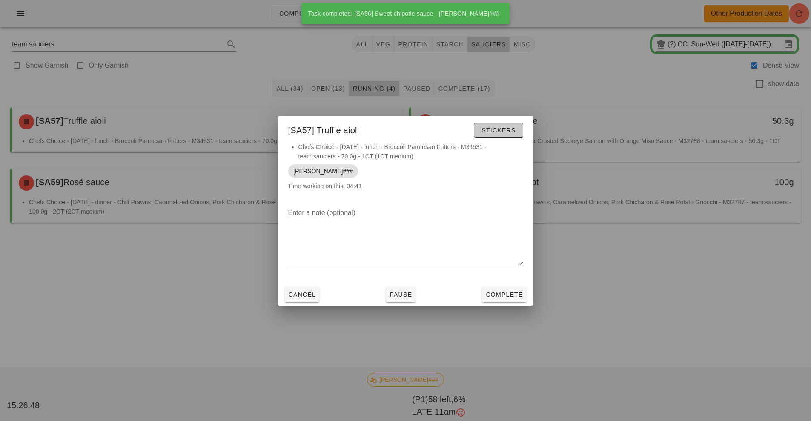
click at [503, 135] on button "Stickers" at bounding box center [498, 130] width 49 height 15
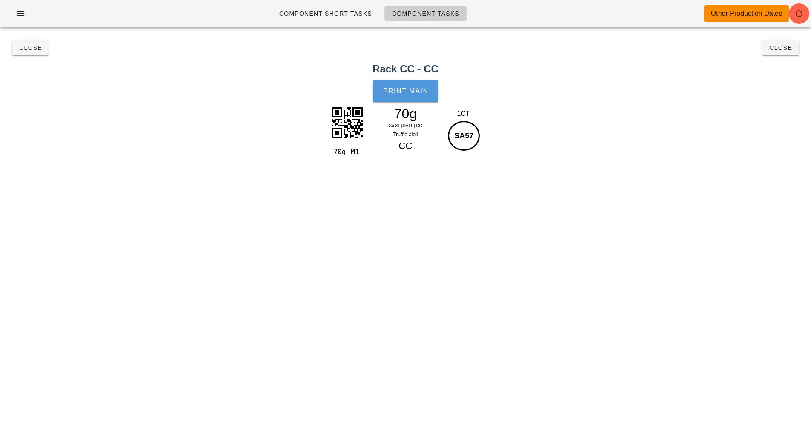
click at [420, 92] on span "Print Main" at bounding box center [406, 91] width 46 height 8
click at [42, 55] on button "Close" at bounding box center [30, 47] width 37 height 15
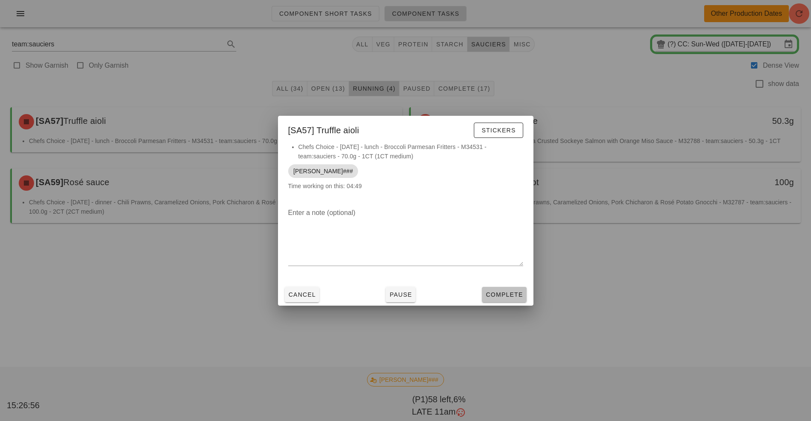
click at [501, 294] on span "Complete" at bounding box center [503, 294] width 37 height 7
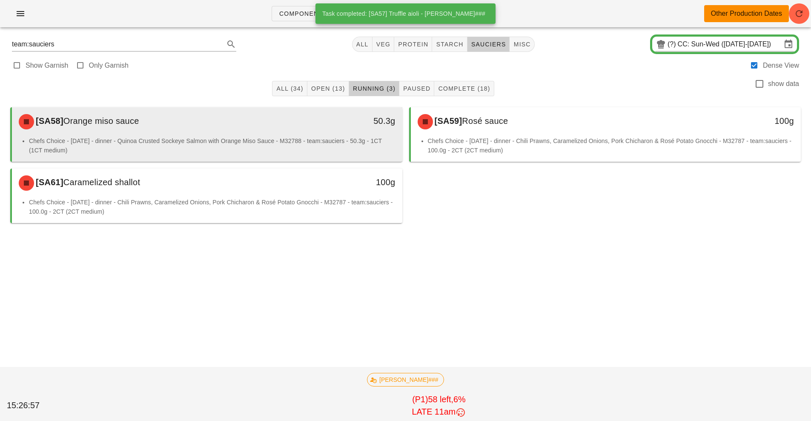
click at [300, 138] on li "Chefs Choice - [DATE] - dinner - Quinoa Crusted Sockeye Salmon with Orange Miso…" at bounding box center [212, 145] width 366 height 19
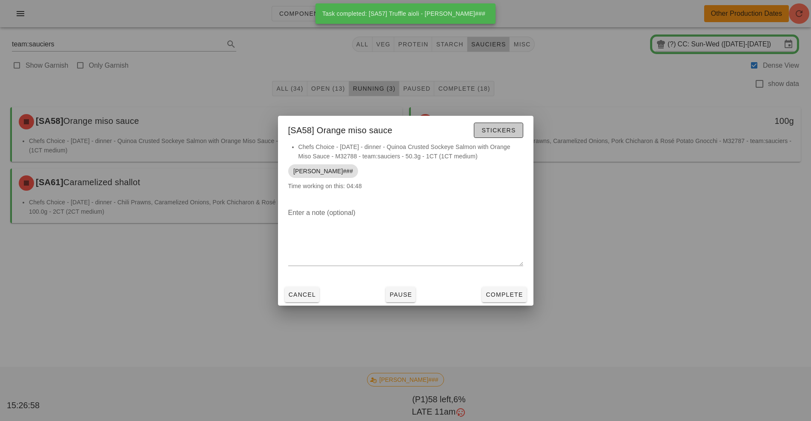
click at [496, 137] on button "Stickers" at bounding box center [498, 130] width 49 height 15
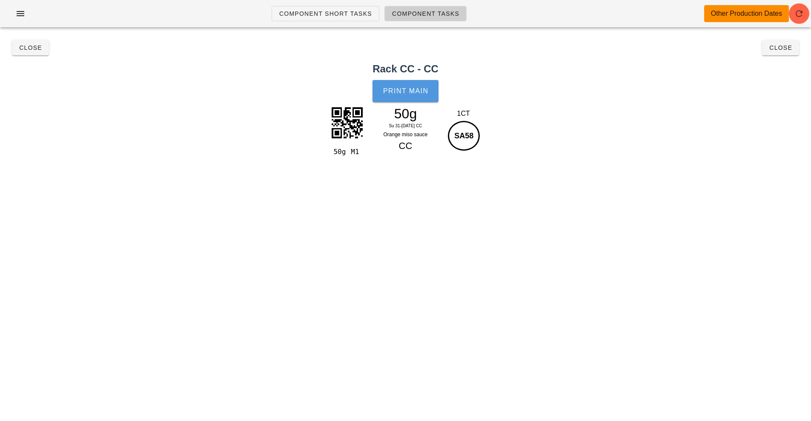
click at [410, 95] on button "Print Main" at bounding box center [405, 91] width 66 height 22
click at [30, 48] on span "Close" at bounding box center [30, 47] width 23 height 7
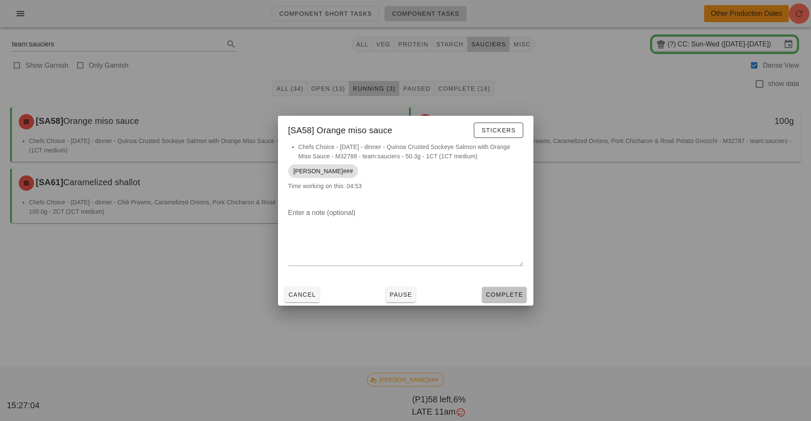
click at [499, 296] on span "Complete" at bounding box center [503, 294] width 37 height 7
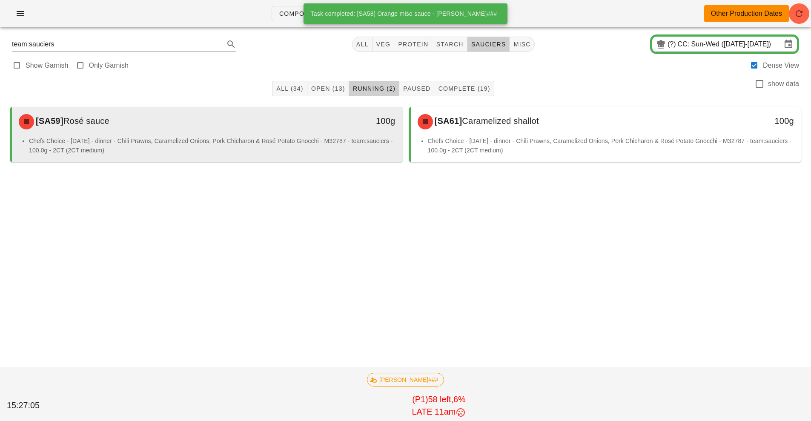
click at [289, 138] on li "Chefs Choice - [DATE] - dinner - Chili Prawns, Caramelized Onions, Pork Chichar…" at bounding box center [212, 145] width 366 height 19
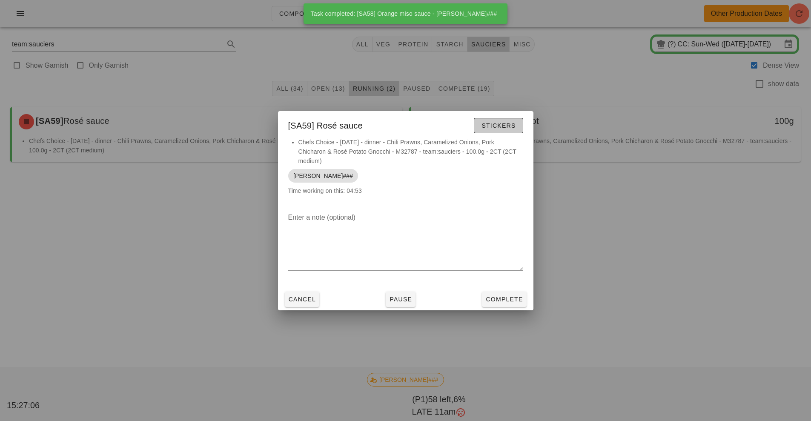
click at [501, 132] on button "Stickers" at bounding box center [498, 125] width 49 height 15
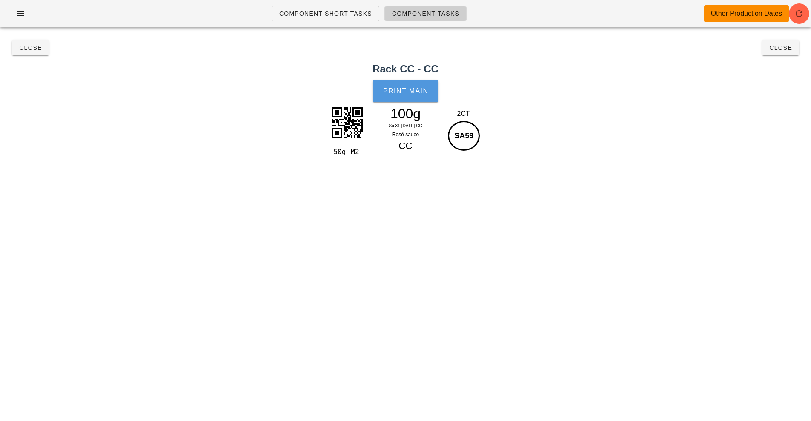
click at [403, 90] on span "Print Main" at bounding box center [406, 91] width 46 height 8
click at [37, 54] on button "Close" at bounding box center [30, 47] width 37 height 15
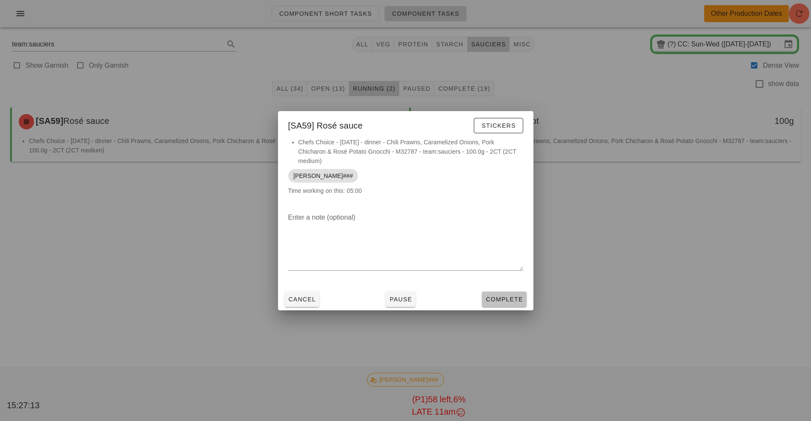
click at [503, 302] on span "Complete" at bounding box center [503, 299] width 37 height 7
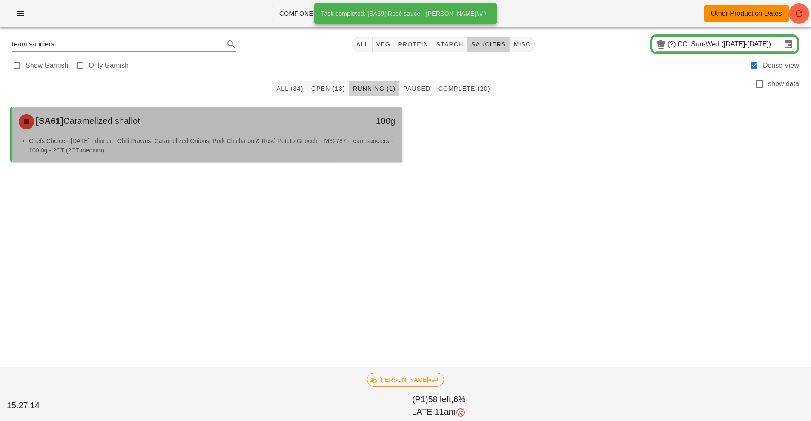
click at [269, 144] on li "Chefs Choice - [DATE] - dinner - Chili Prawns, Caramelized Onions, Pork Chichar…" at bounding box center [212, 145] width 366 height 19
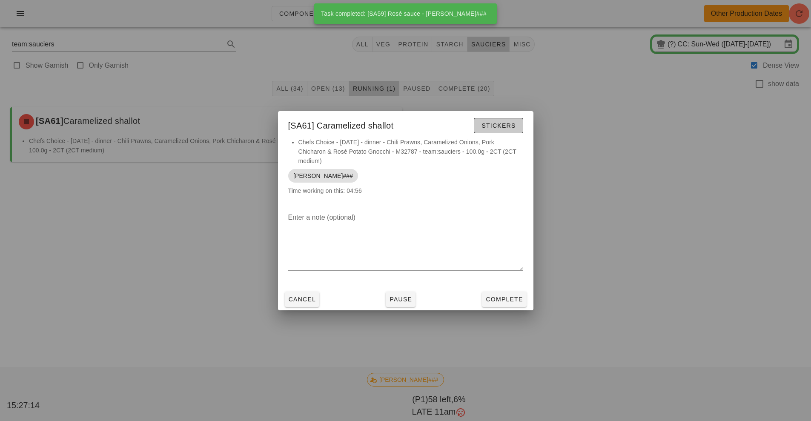
click at [509, 127] on span "Stickers" at bounding box center [498, 125] width 34 height 7
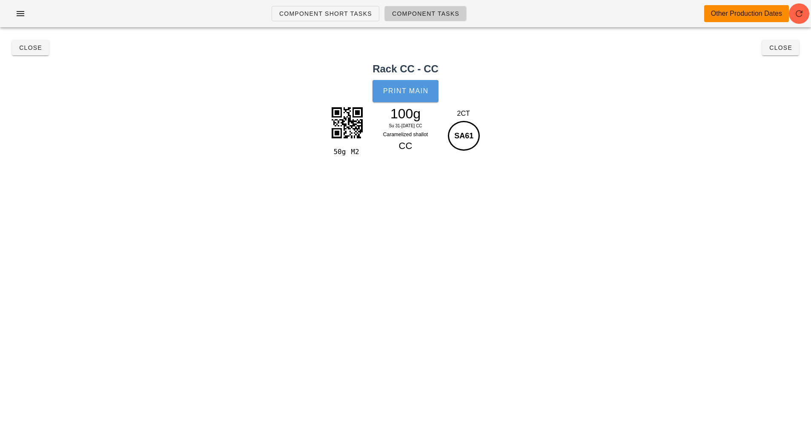
click at [404, 97] on button "Print Main" at bounding box center [405, 91] width 66 height 22
click at [34, 55] on button "Close" at bounding box center [30, 47] width 37 height 15
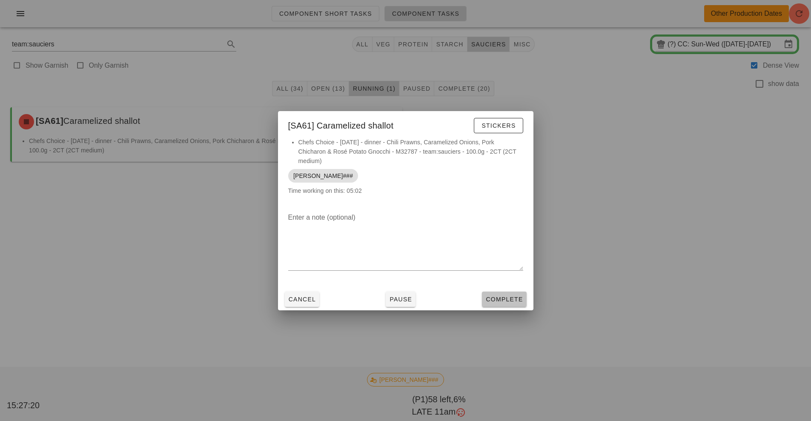
click at [508, 299] on span "Complete" at bounding box center [503, 299] width 37 height 7
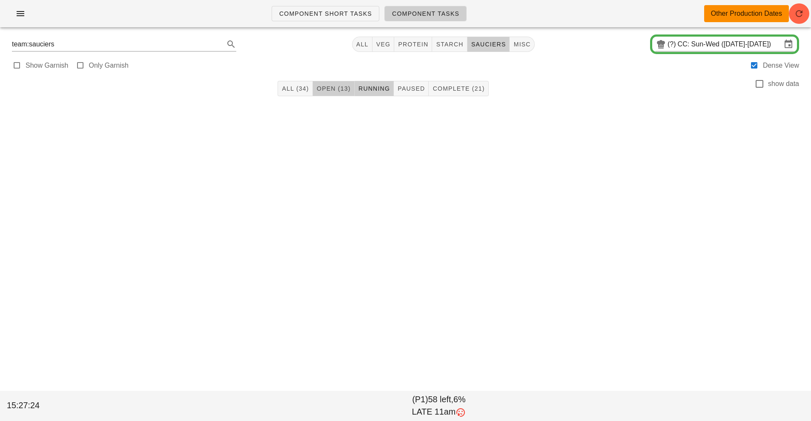
click at [339, 96] on button "Open (13)" at bounding box center [334, 88] width 42 height 15
